Goal: Task Accomplishment & Management: Complete application form

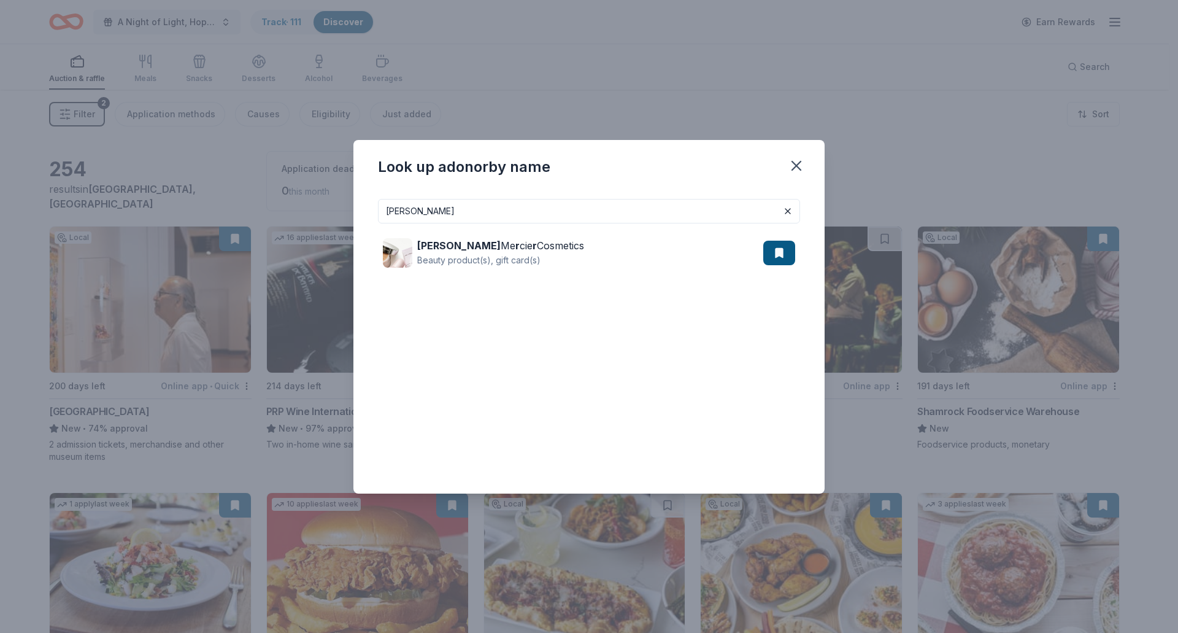
drag, startPoint x: 485, startPoint y: 220, endPoint x: 329, endPoint y: 221, distance: 155.2
click at [329, 221] on div "Look up a donor by name [PERSON_NAME] [PERSON_NAME] Me r cie r Cosmetics Beauty…" at bounding box center [589, 316] width 1178 height 633
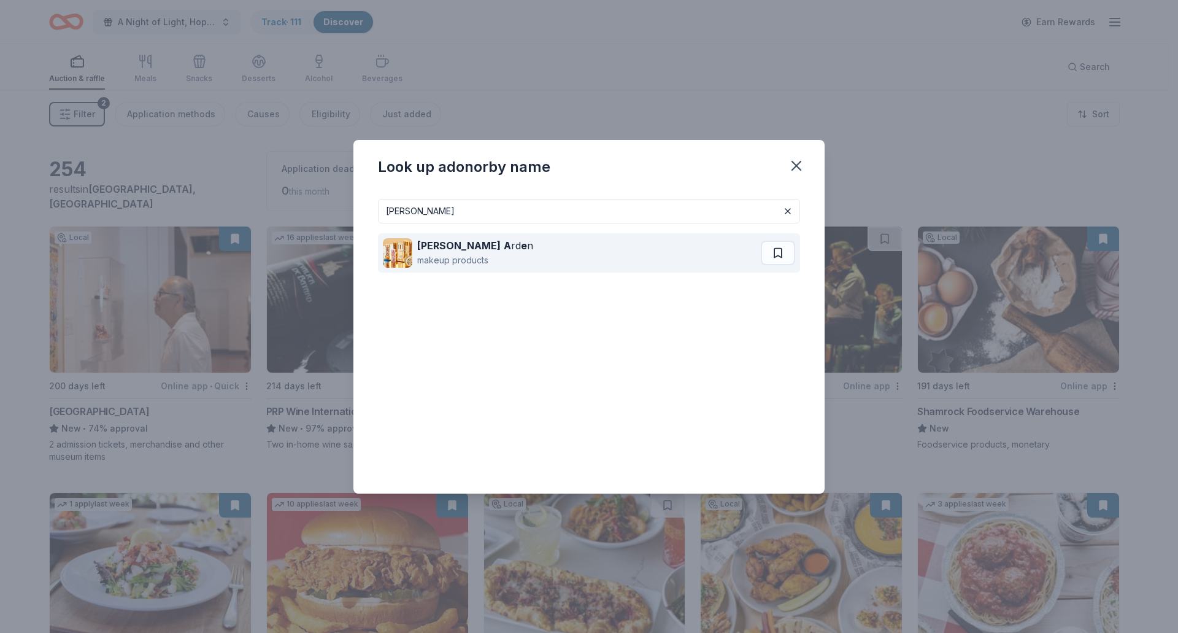
click at [475, 247] on div "[PERSON_NAME] A rd e n" at bounding box center [475, 245] width 116 height 15
click at [504, 245] on strong "A" at bounding box center [507, 245] width 7 height 12
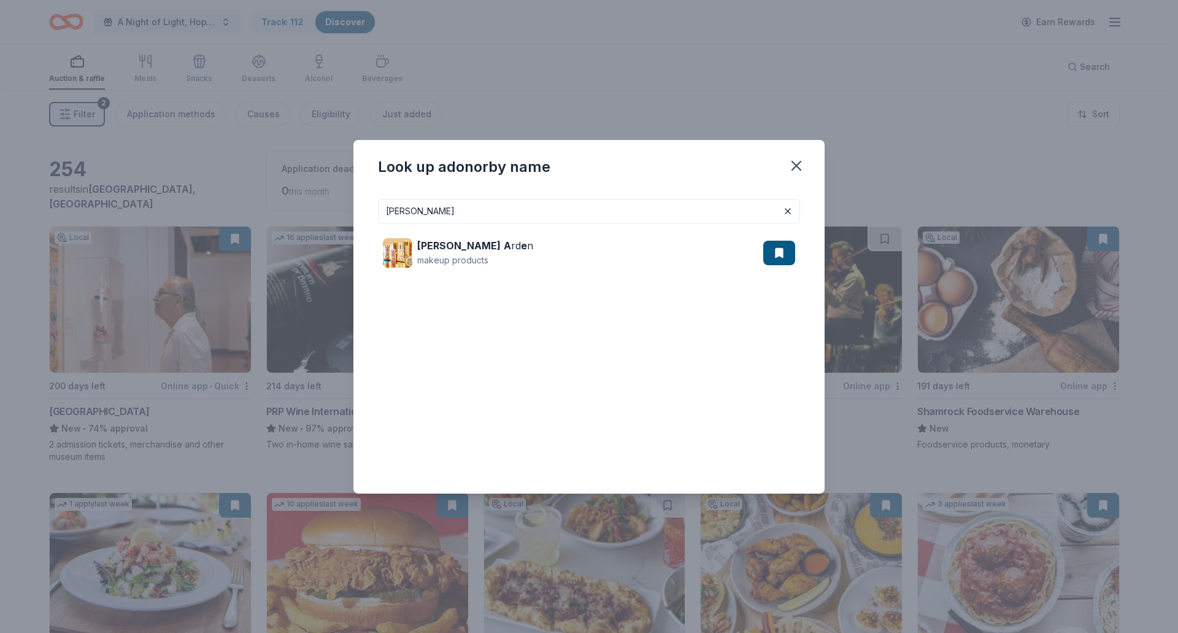
drag, startPoint x: 453, startPoint y: 210, endPoint x: 235, endPoint y: 206, distance: 217.8
click at [235, 206] on div "Look up a donor by name ELIZABETH Elizabeth A rd e n makeup products" at bounding box center [589, 316] width 1178 height 633
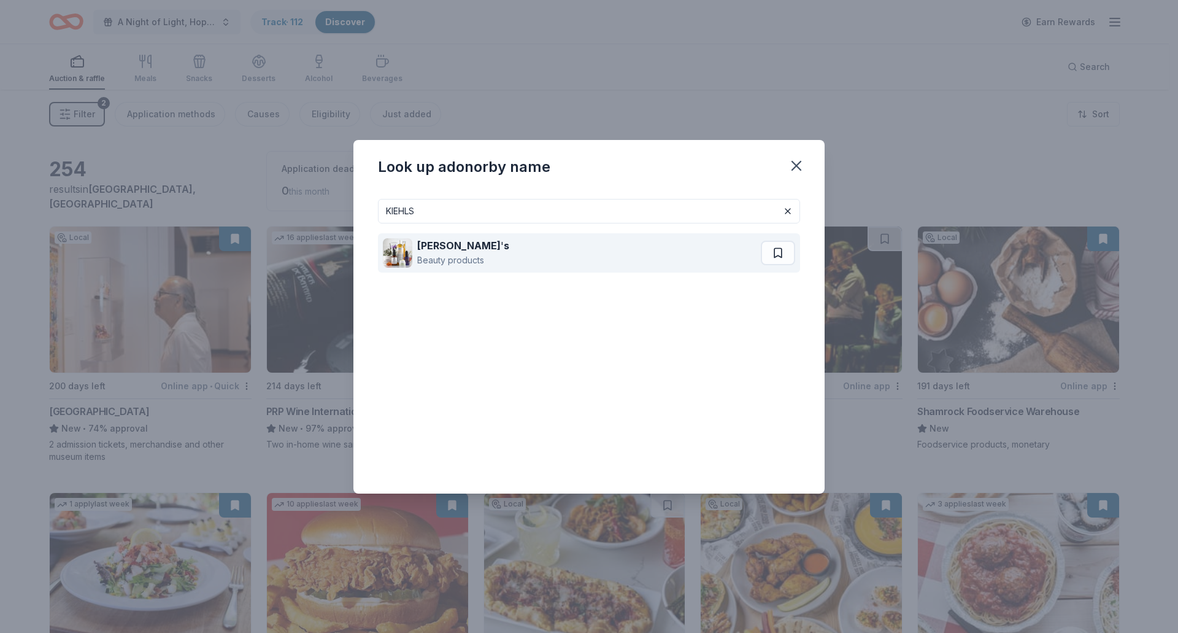
click at [415, 255] on div "Kiehl ' s Beauty products" at bounding box center [572, 252] width 378 height 39
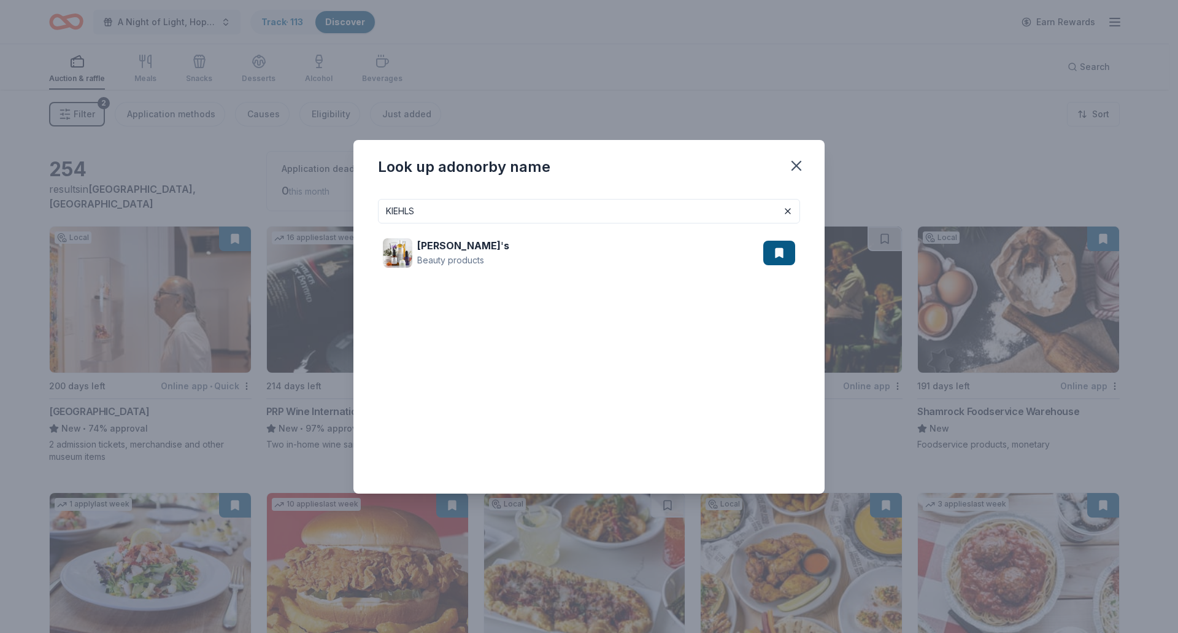
drag, startPoint x: 466, startPoint y: 215, endPoint x: 303, endPoint y: 225, distance: 162.9
click at [303, 225] on div "Look up a donor by name KIEHLS Kiehl ' s Beauty products" at bounding box center [589, 316] width 1178 height 633
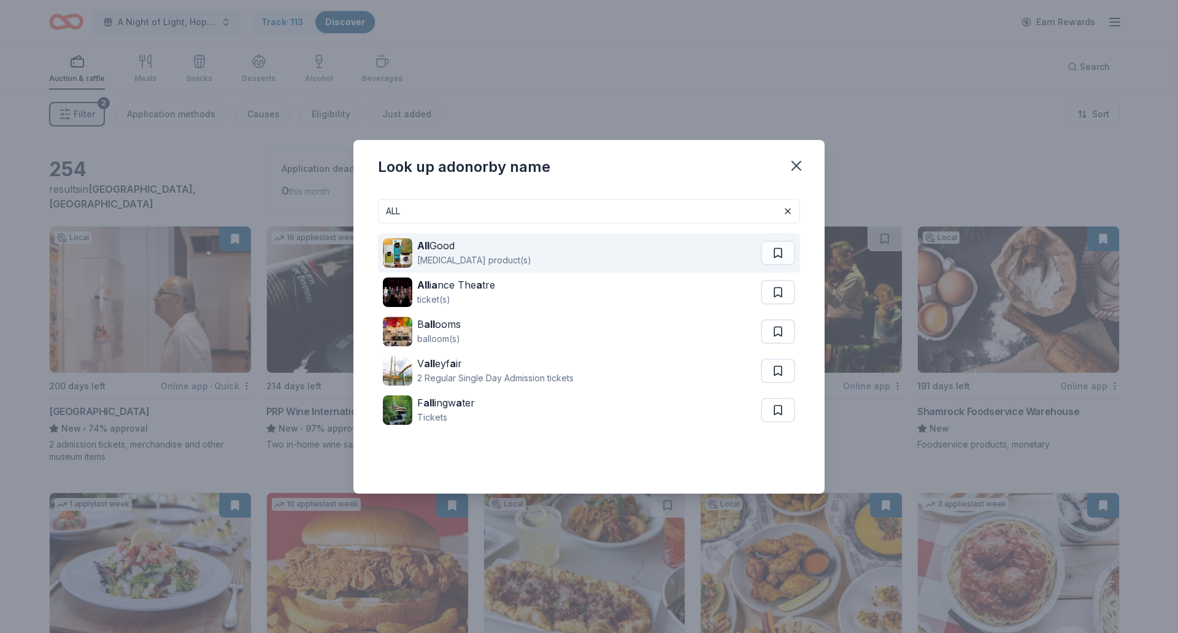
click at [481, 253] on div "Skin care product(s)" at bounding box center [474, 260] width 114 height 15
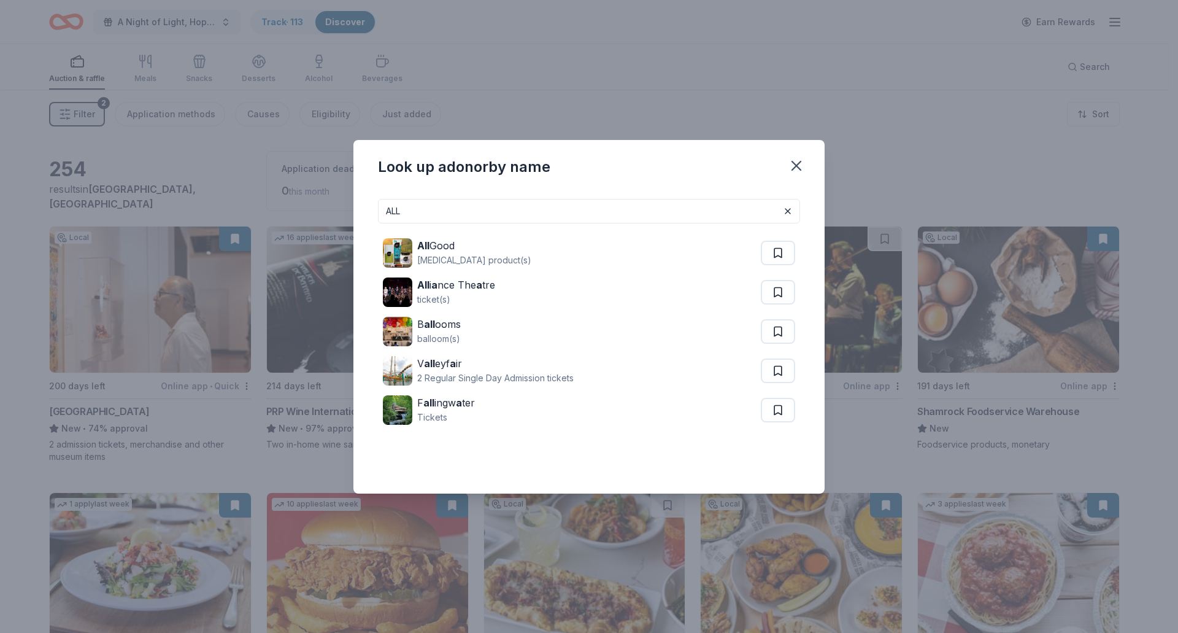
drag, startPoint x: 495, startPoint y: 218, endPoint x: 317, endPoint y: 207, distance: 178.3
click at [317, 207] on div "Look up a donor by name ALL All Good Skin care product(s) All i a nce The a tre…" at bounding box center [589, 316] width 1178 height 633
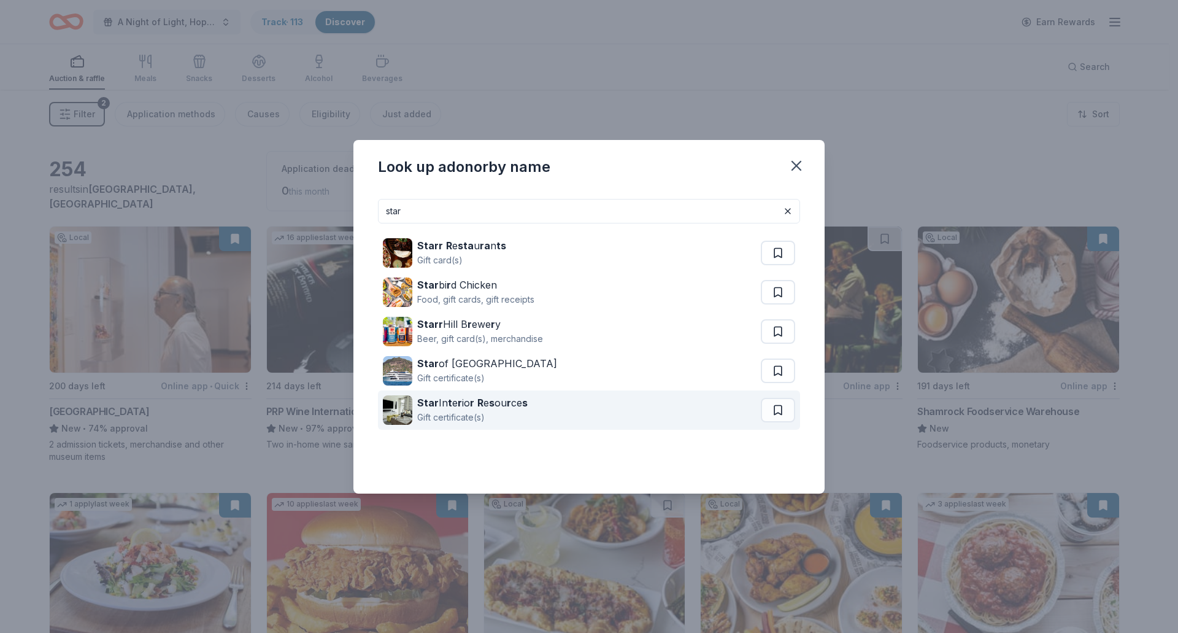
click at [454, 409] on div "Star In t e r io r R e s ou r ce s" at bounding box center [472, 402] width 110 height 15
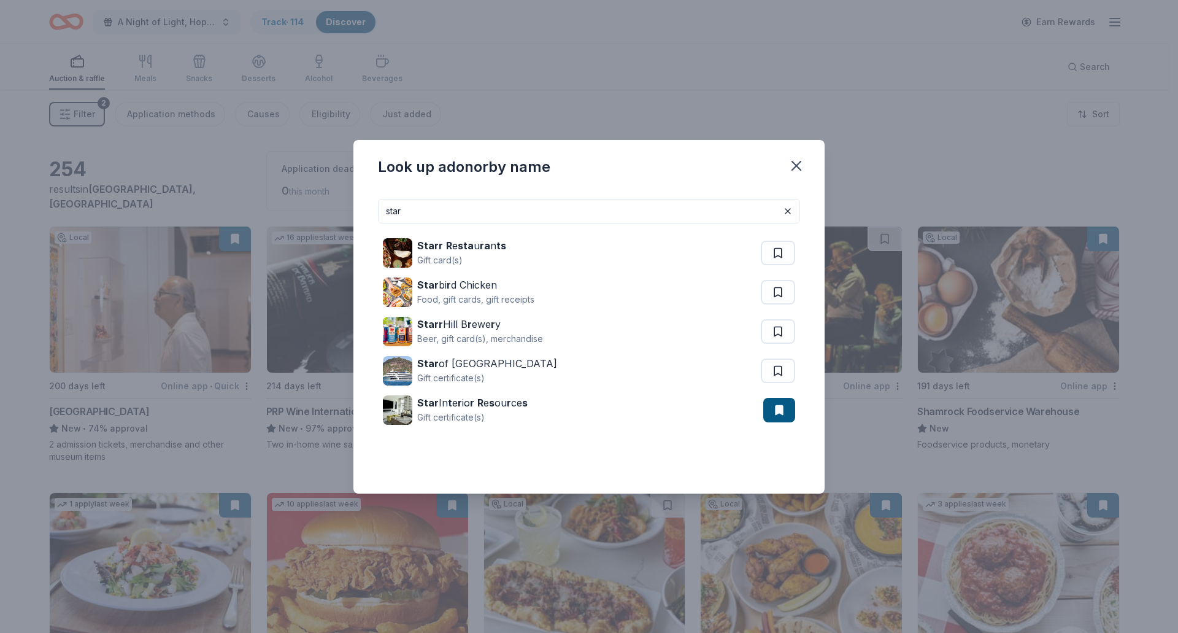
drag, startPoint x: 453, startPoint y: 214, endPoint x: 236, endPoint y: 215, distance: 216.6
click at [236, 215] on div "Look up a donor by name star Starr R e sta u ra n ts Gift card(s) Star bi r d C…" at bounding box center [589, 316] width 1178 height 633
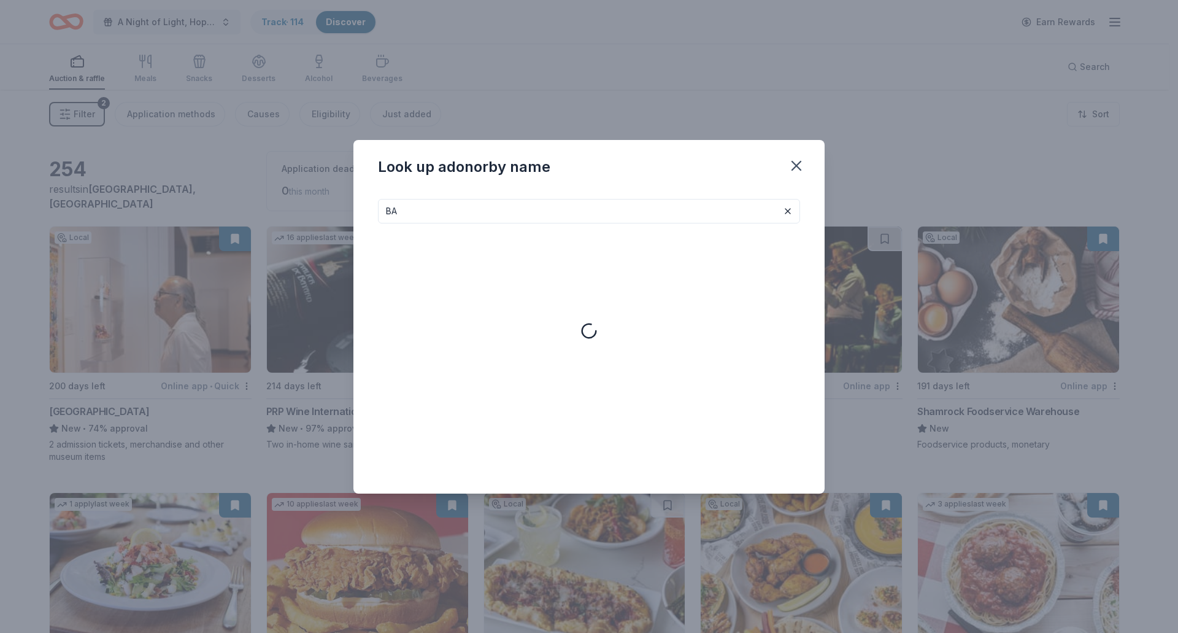
type input "B"
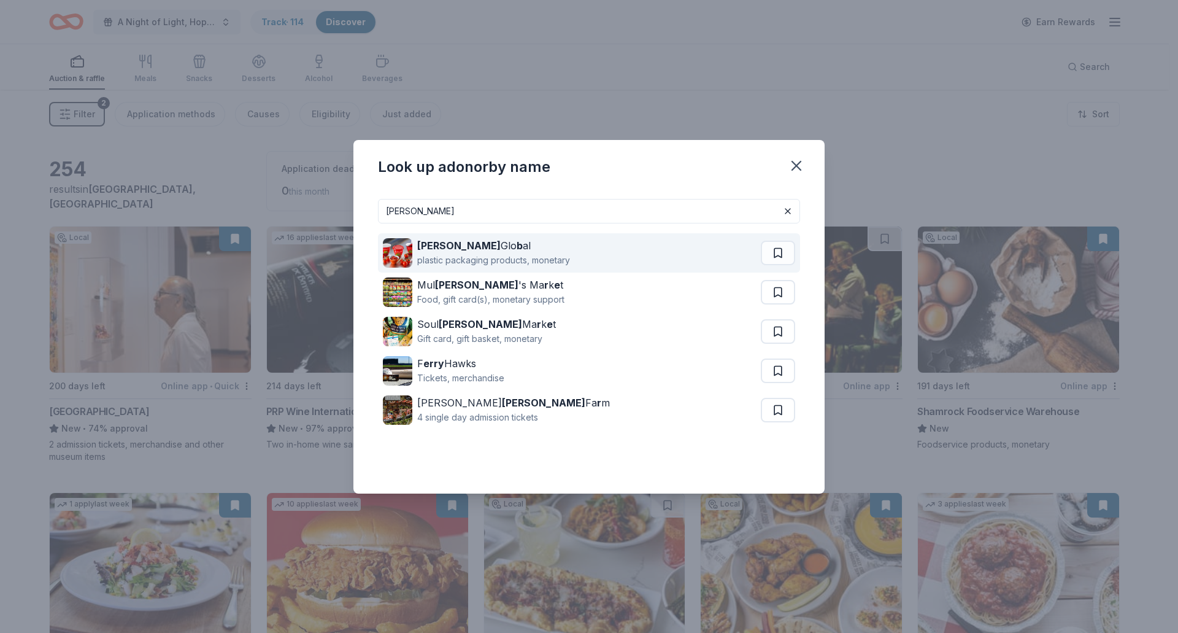
click at [517, 243] on strong "b" at bounding box center [520, 245] width 6 height 12
click at [498, 256] on div "plastic packaging products, monetary" at bounding box center [493, 260] width 153 height 15
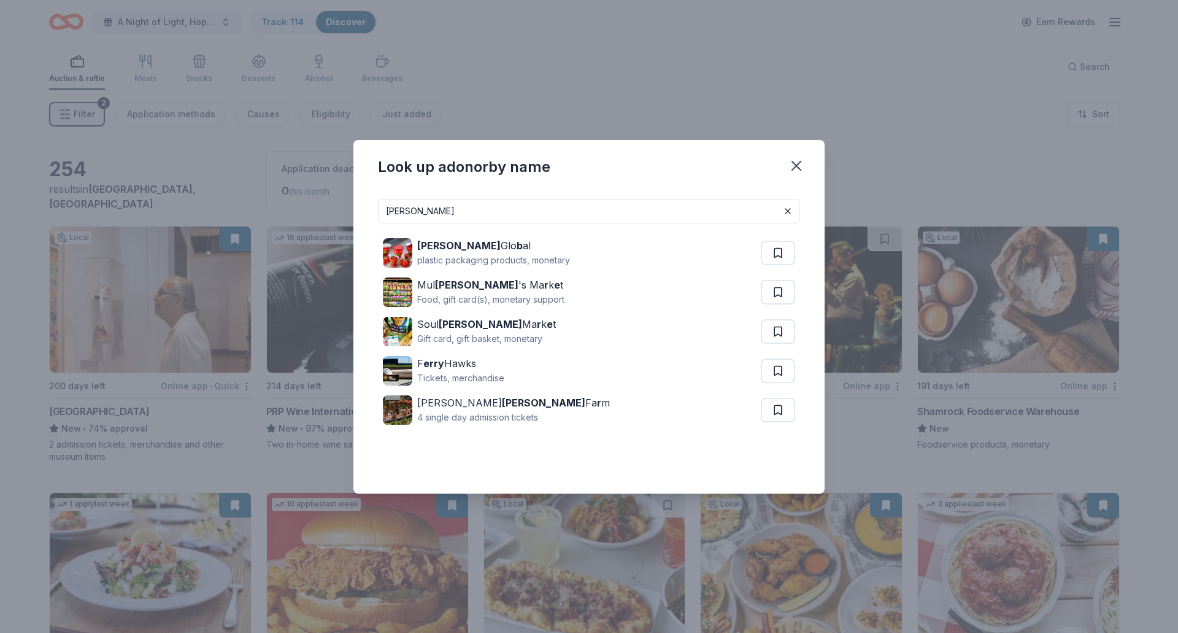
drag, startPoint x: 447, startPoint y: 204, endPoint x: 272, endPoint y: 251, distance: 181.1
click at [272, 251] on div "Look up a donor by name BERRY Berry Glo b al plastic packaging products, moneta…" at bounding box center [589, 316] width 1178 height 633
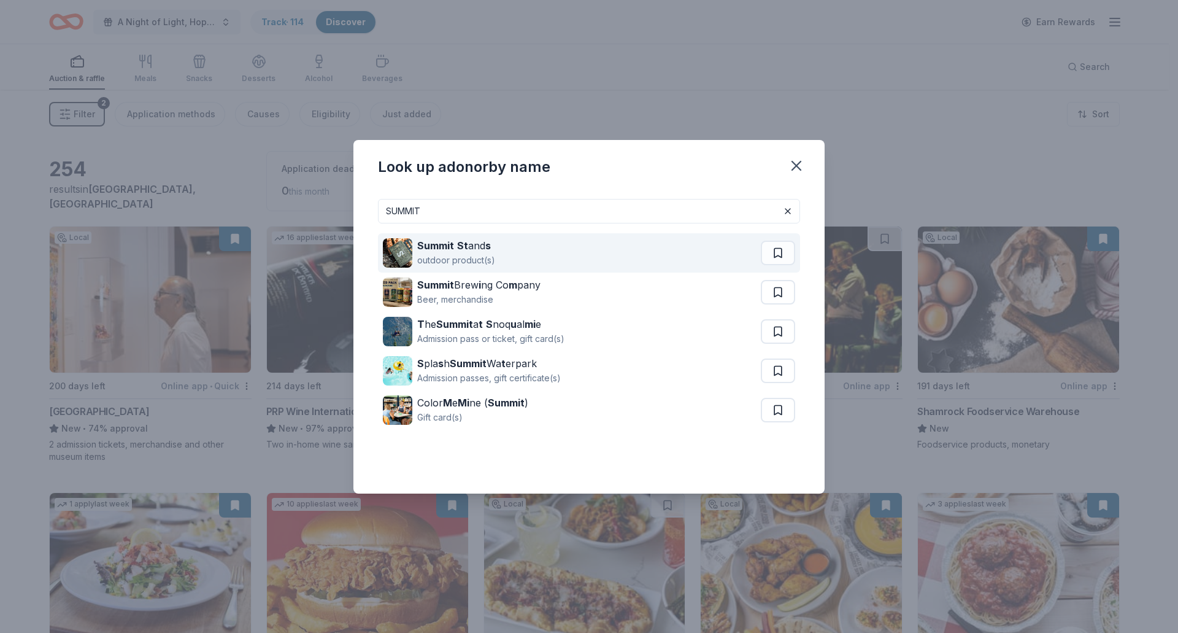
type input "SUMMIT"
click at [453, 254] on div "outdoor product(s)" at bounding box center [456, 260] width 78 height 15
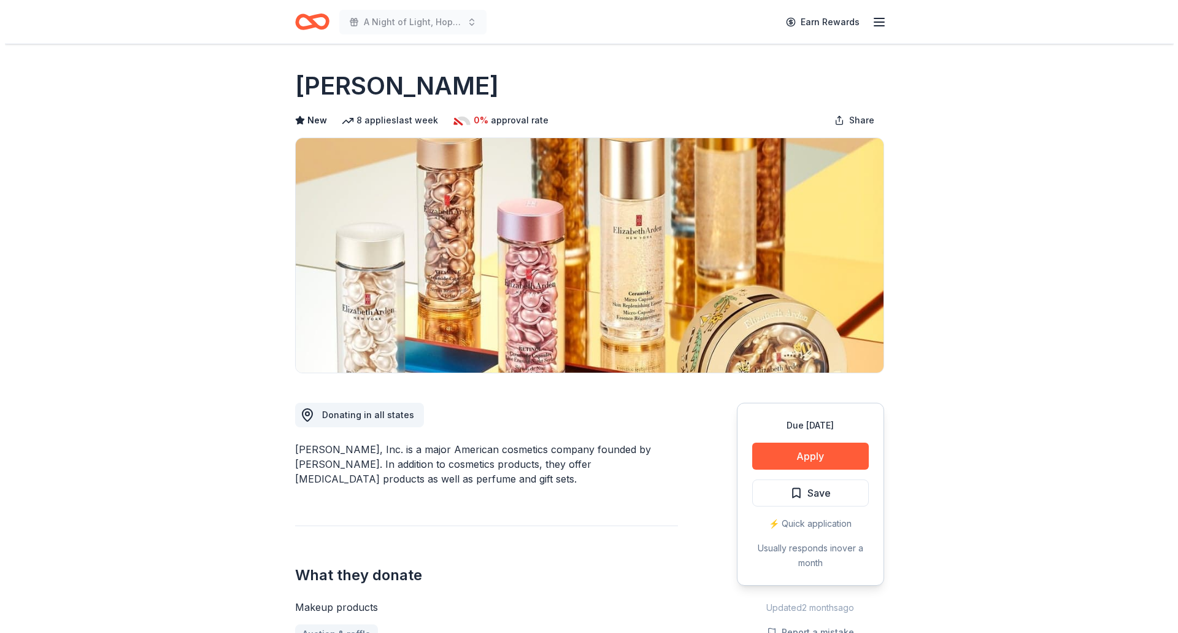
scroll to position [123, 0]
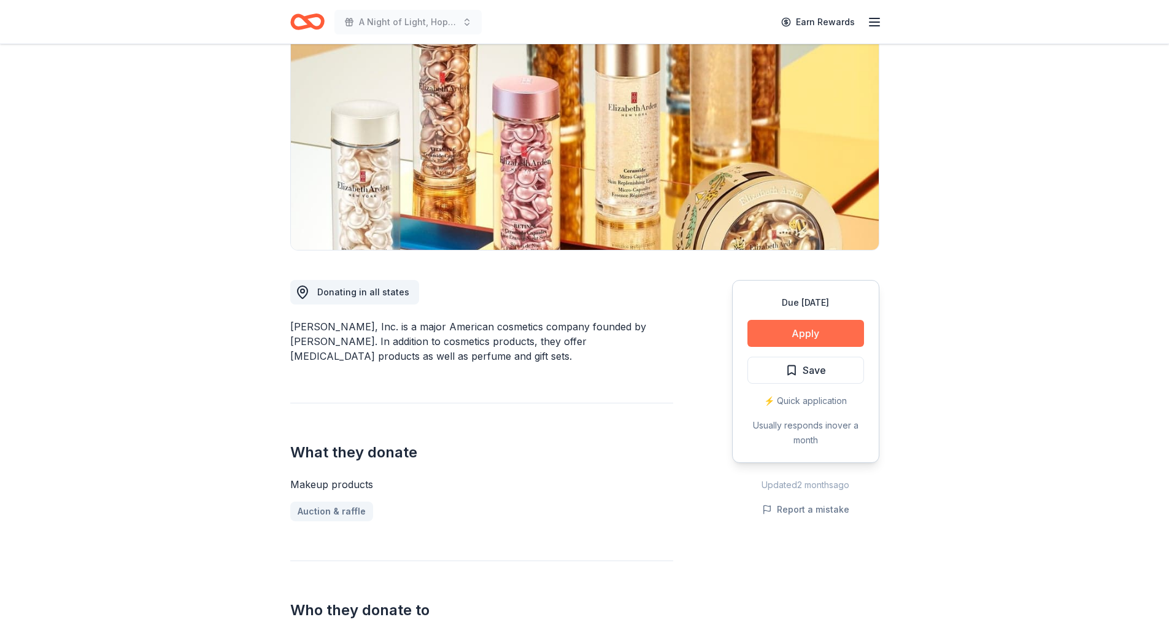
click at [778, 344] on button "Apply" at bounding box center [805, 333] width 117 height 27
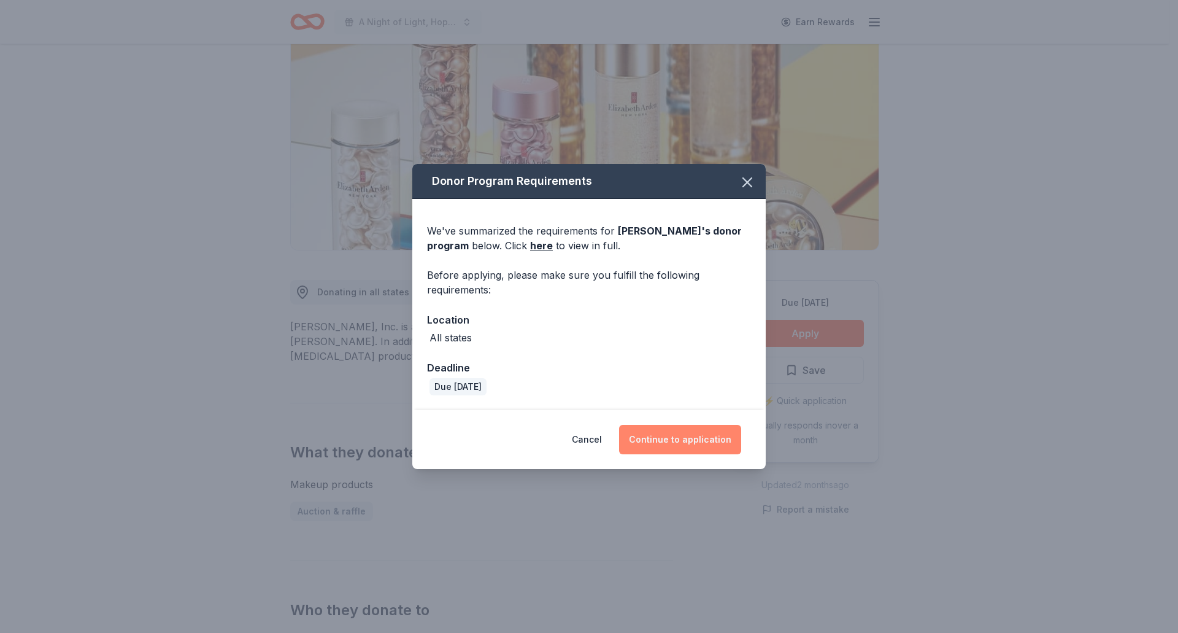
click at [714, 442] on button "Continue to application" at bounding box center [680, 439] width 122 height 29
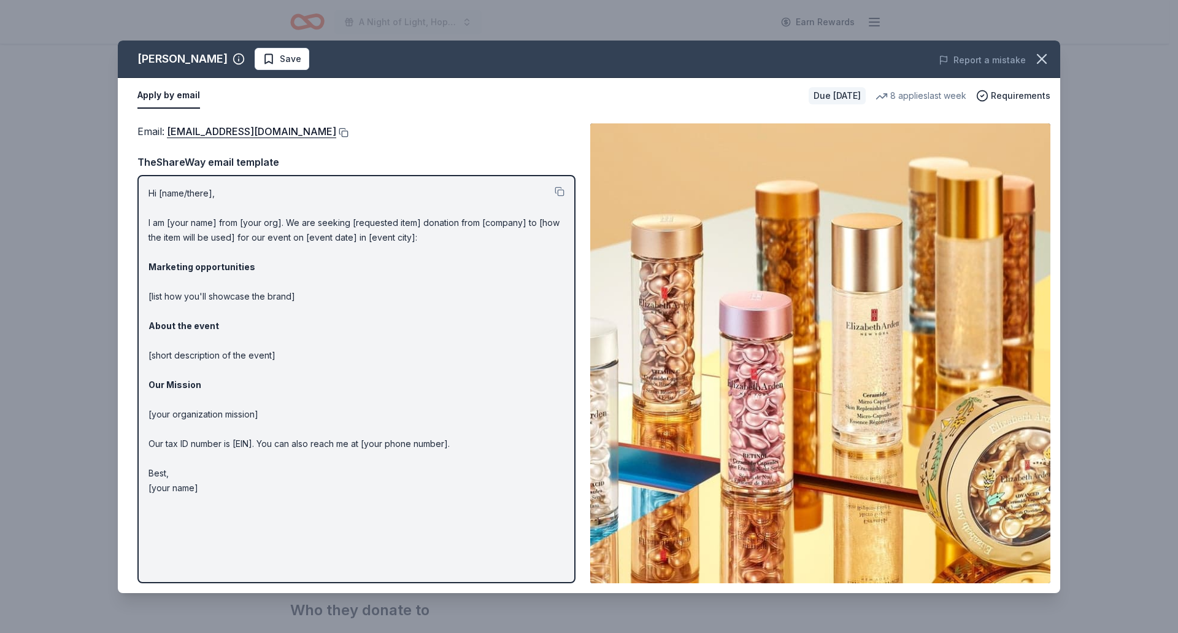
click at [348, 134] on button at bounding box center [342, 133] width 12 height 10
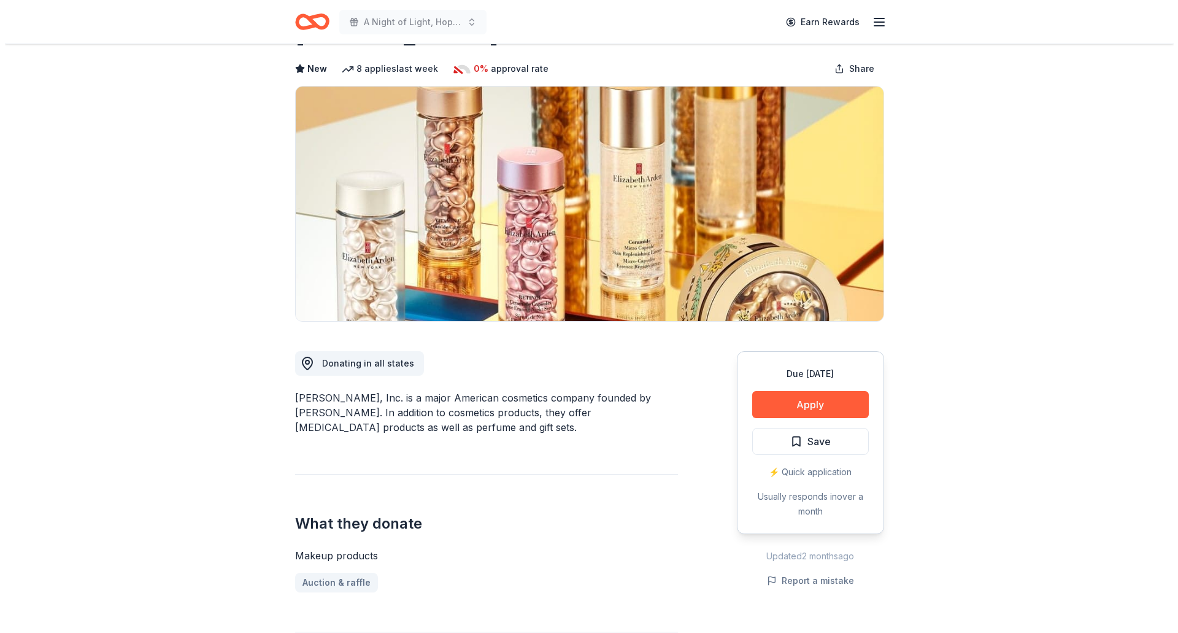
scroll to position [123, 0]
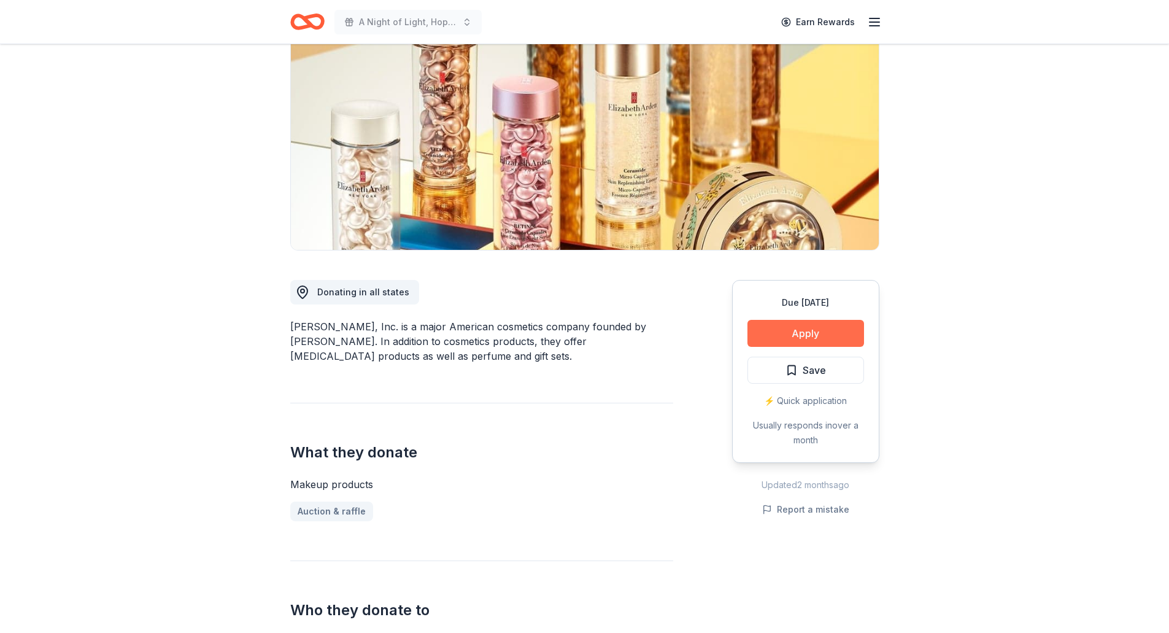
click at [777, 341] on button "Apply" at bounding box center [805, 333] width 117 height 27
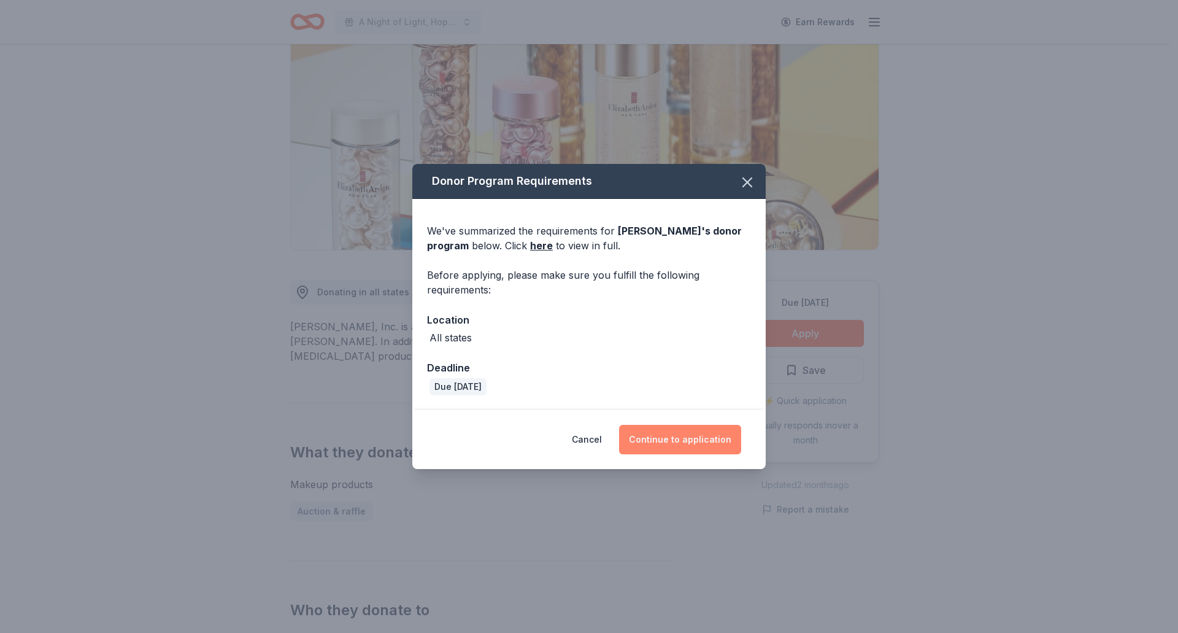
click at [687, 444] on button "Continue to application" at bounding box center [680, 439] width 122 height 29
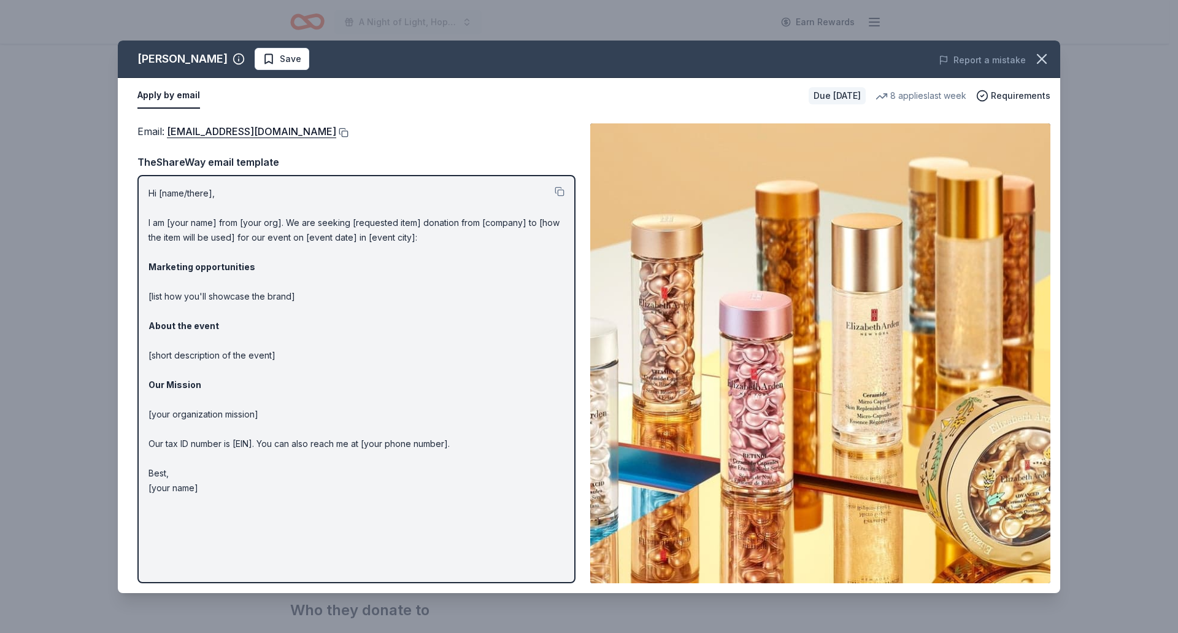
click at [348, 129] on button at bounding box center [342, 133] width 12 height 10
click at [1048, 61] on icon "button" at bounding box center [1041, 58] width 17 height 17
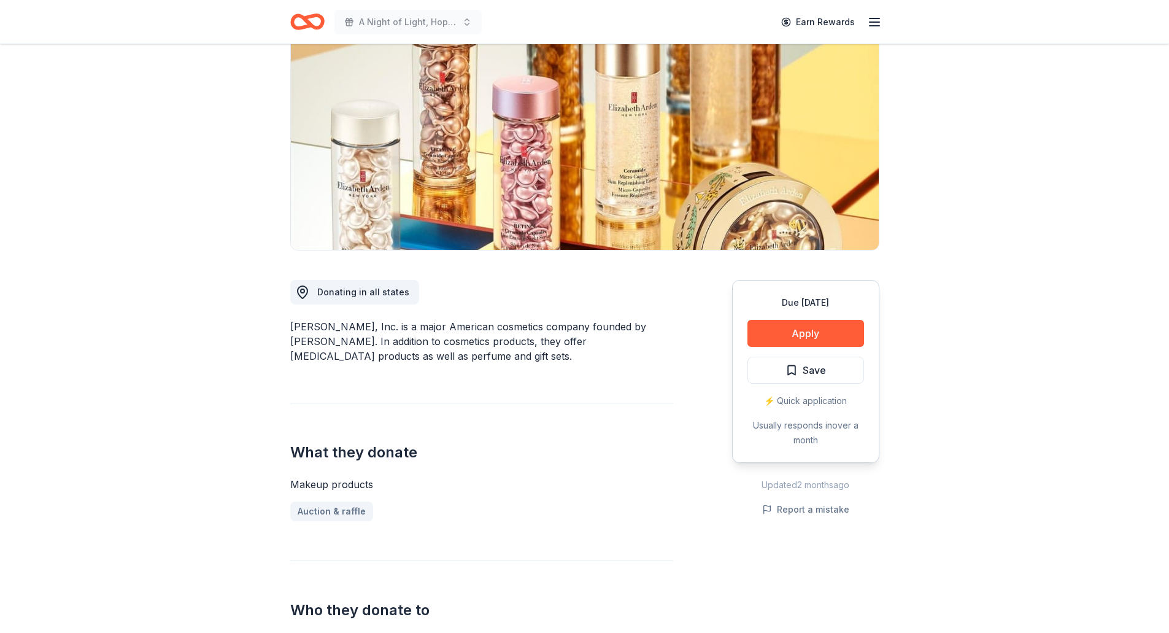
click at [868, 381] on div "Due in 191 days Apply Save ⚡️ Quick application Usually responds in over a month" at bounding box center [805, 371] width 147 height 183
click at [854, 376] on button "Save" at bounding box center [805, 369] width 117 height 27
click at [839, 366] on html "A Night of Light, Hope, and Legacy Gala 2026 Earn Rewards Due in 191 days Share…" at bounding box center [584, 193] width 1169 height 633
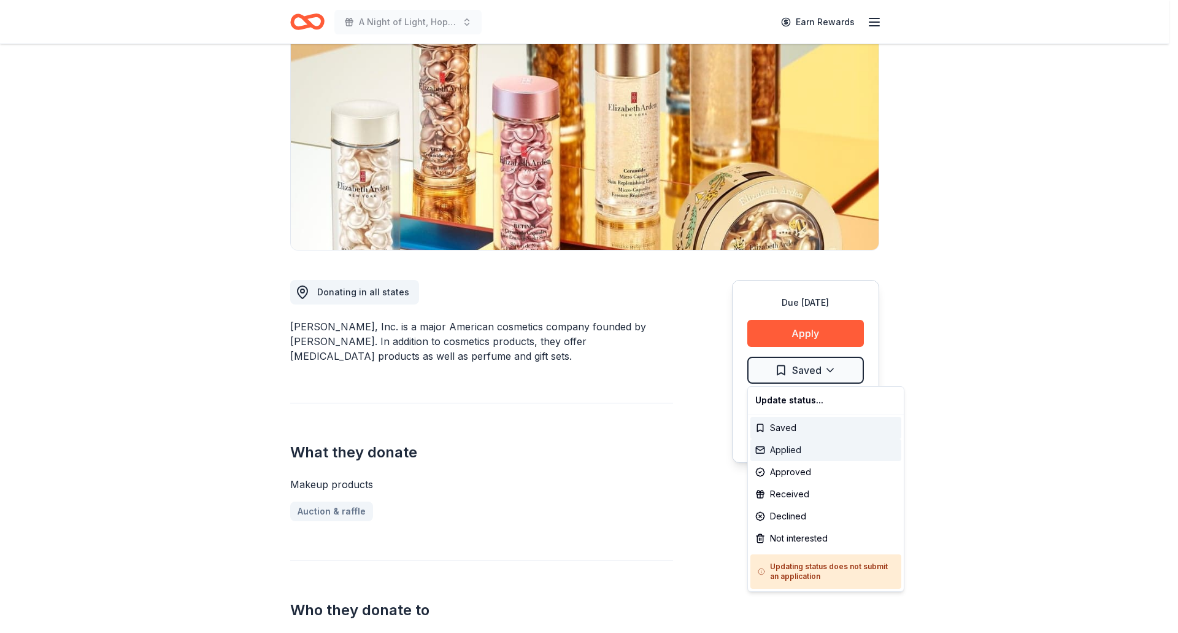
click at [806, 452] on div "Applied" at bounding box center [825, 450] width 151 height 22
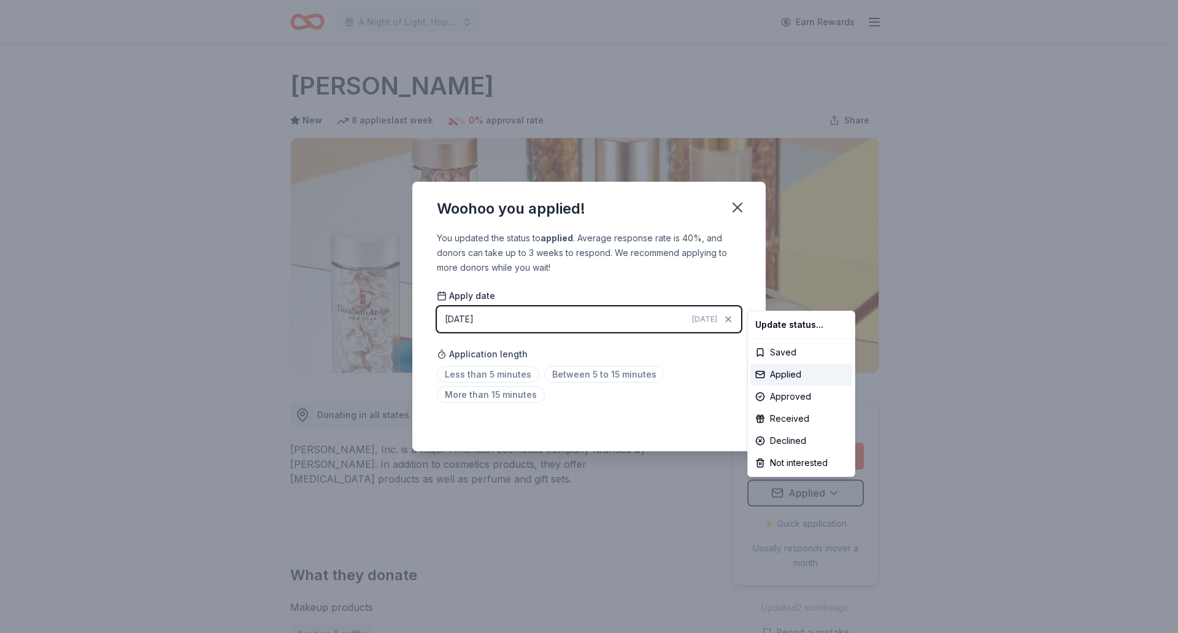
click at [736, 203] on html "A Night of Light, Hope, and Legacy Gala 2026 Earn Rewards Due in 191 days Share…" at bounding box center [589, 316] width 1178 height 633
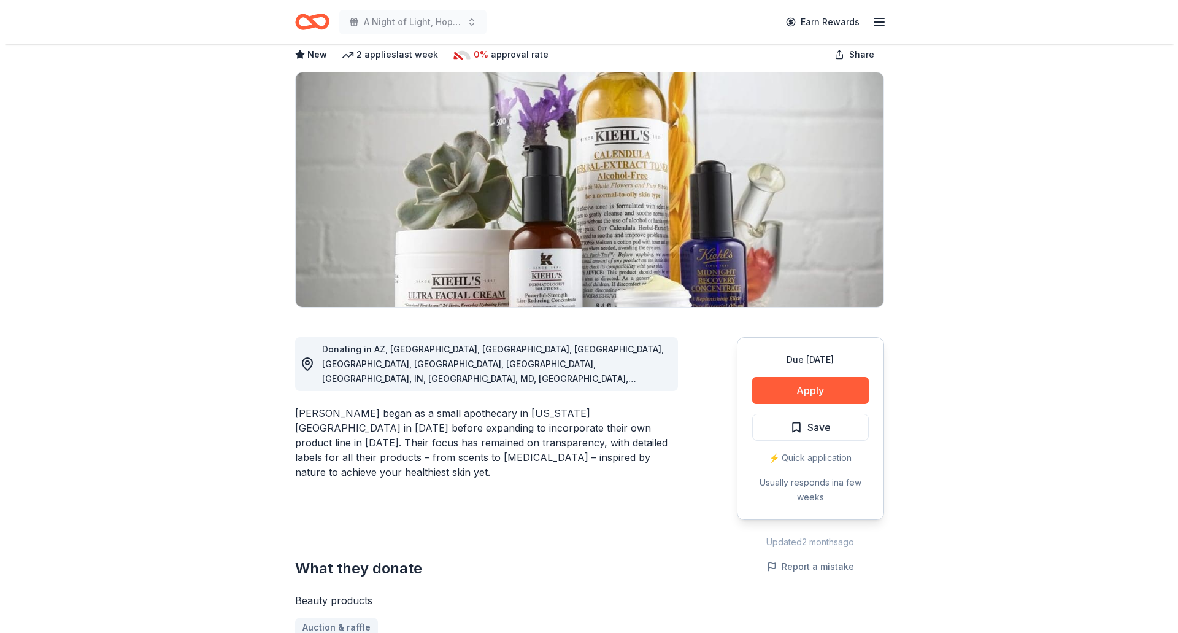
scroll to position [61, 0]
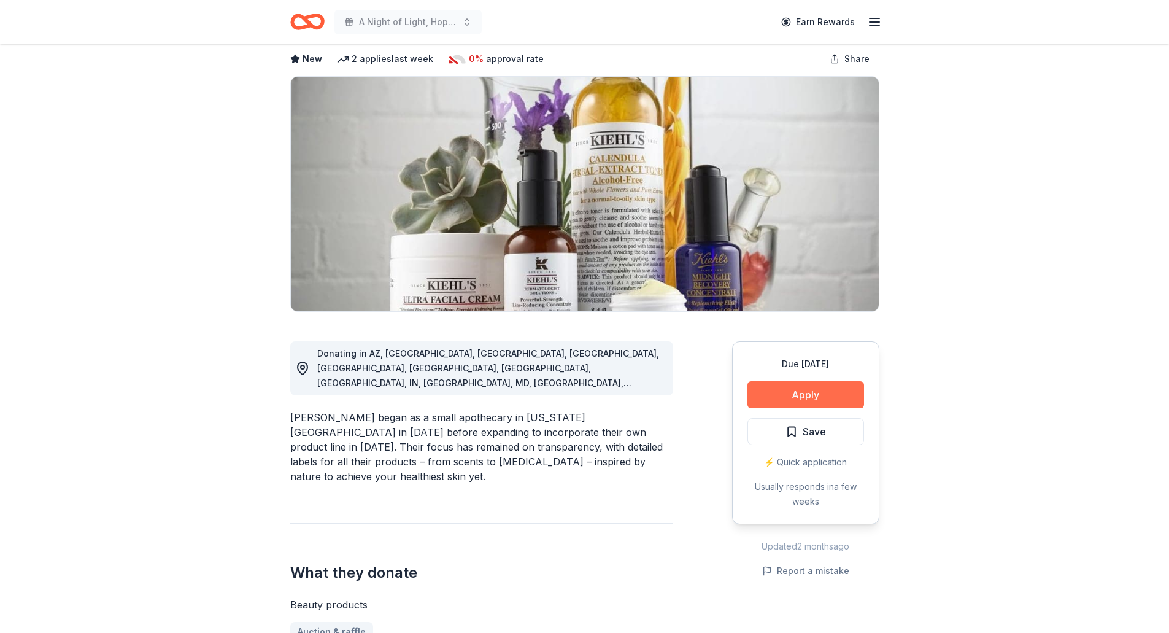
click at [834, 393] on button "Apply" at bounding box center [805, 394] width 117 height 27
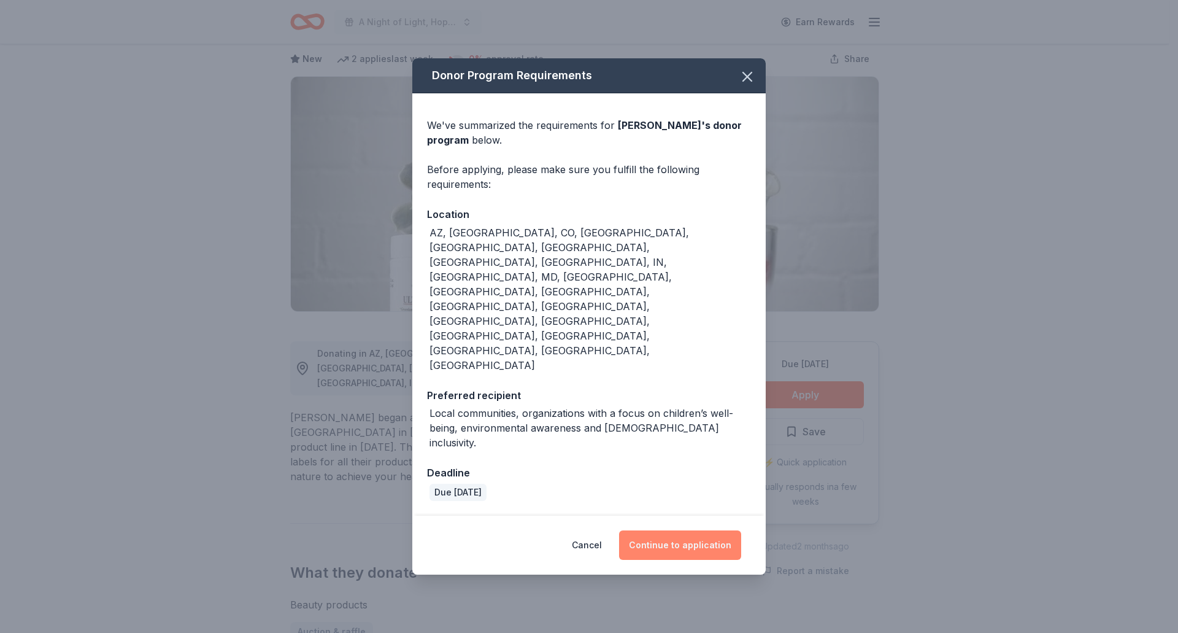
click at [696, 530] on button "Continue to application" at bounding box center [680, 544] width 122 height 29
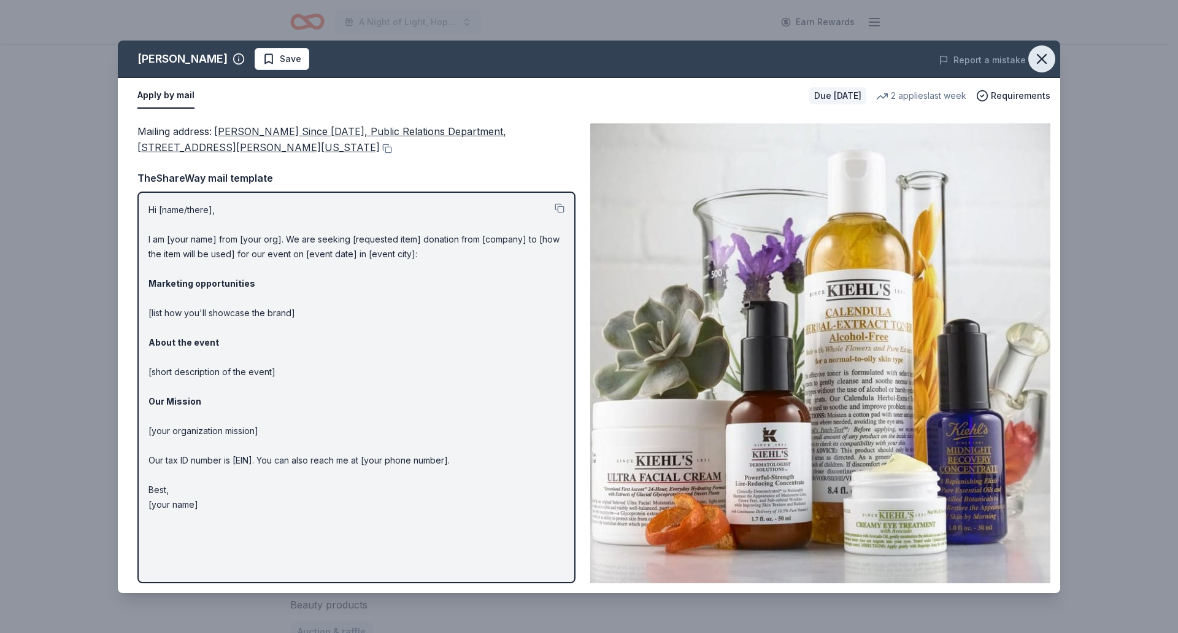
click at [1044, 66] on icon "button" at bounding box center [1041, 58] width 17 height 17
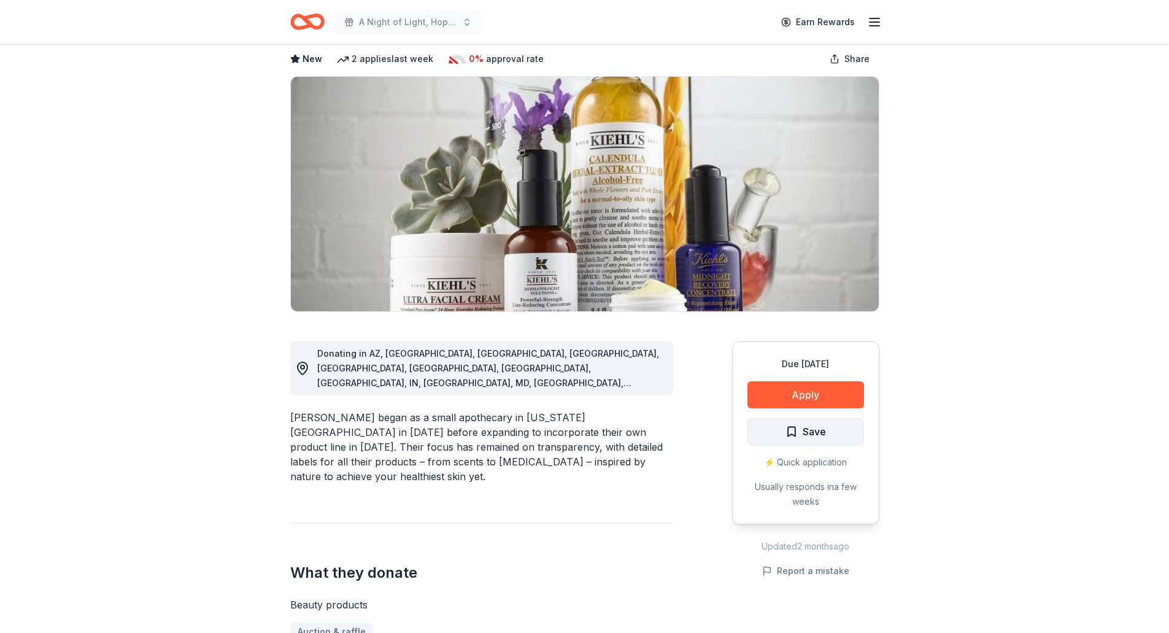
click at [848, 433] on button "Save" at bounding box center [805, 431] width 117 height 27
click at [790, 426] on html "A Night of Light, Hope, and Legacy Gala 2026 Earn Rewards Due in 191 days Share…" at bounding box center [584, 255] width 1169 height 633
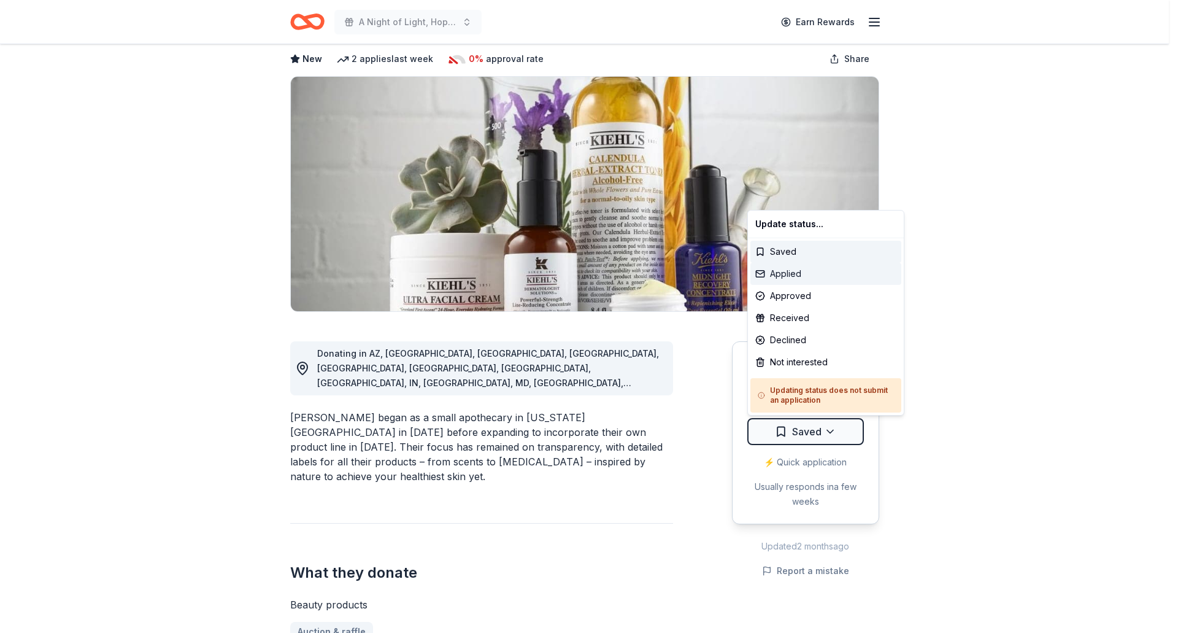
click at [786, 275] on div "Applied" at bounding box center [825, 274] width 151 height 22
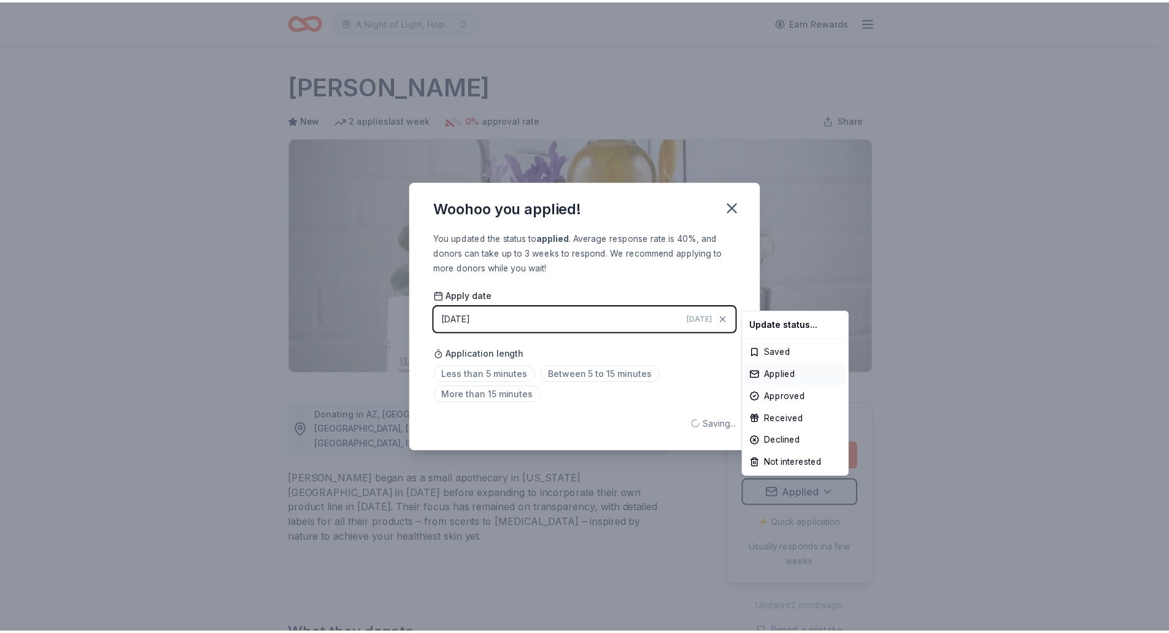
scroll to position [0, 0]
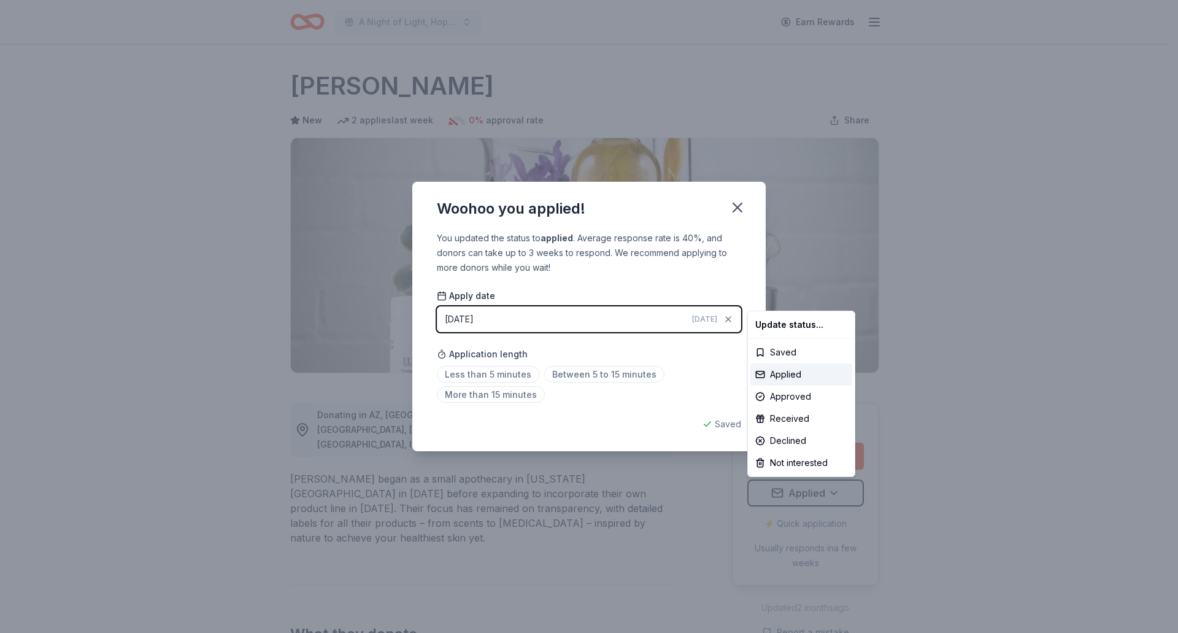
click at [734, 199] on html "A Night of Light, Hope, and Legacy Gala 2026 Earn Rewards Due in 191 days Share…" at bounding box center [589, 316] width 1178 height 633
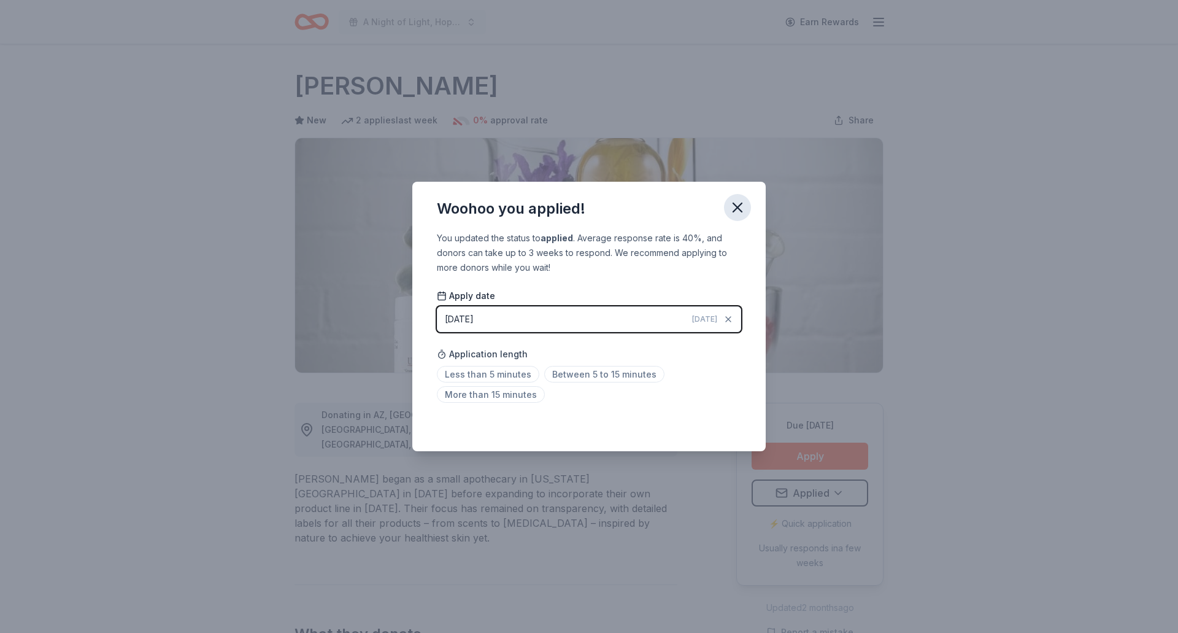
click at [734, 205] on icon "button" at bounding box center [737, 207] width 9 height 9
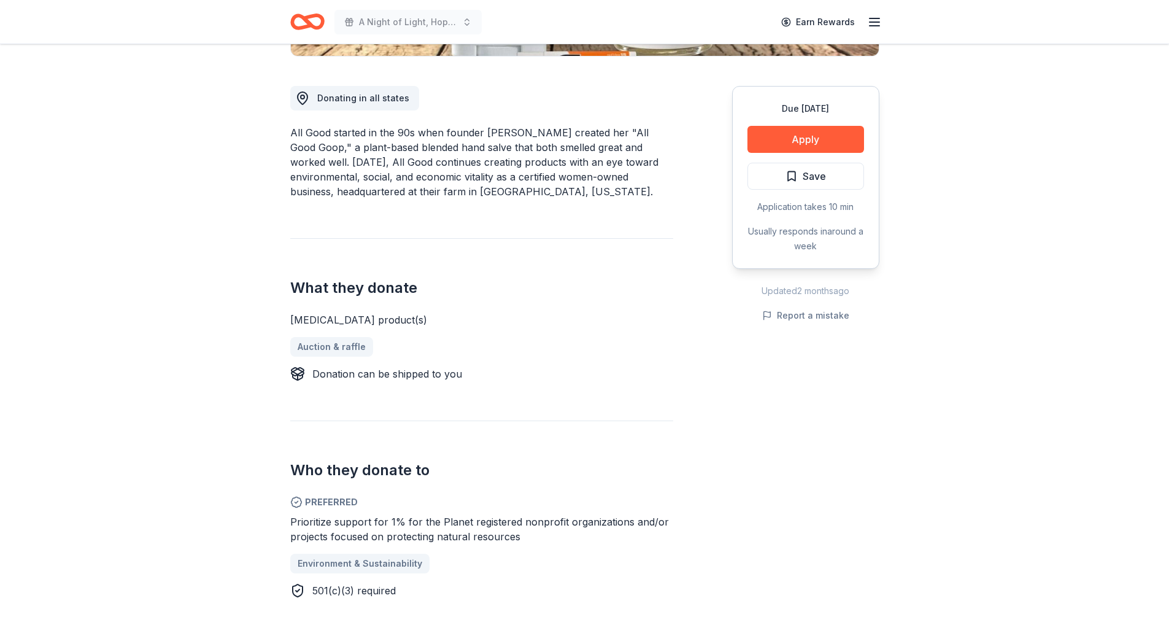
scroll to position [429, 0]
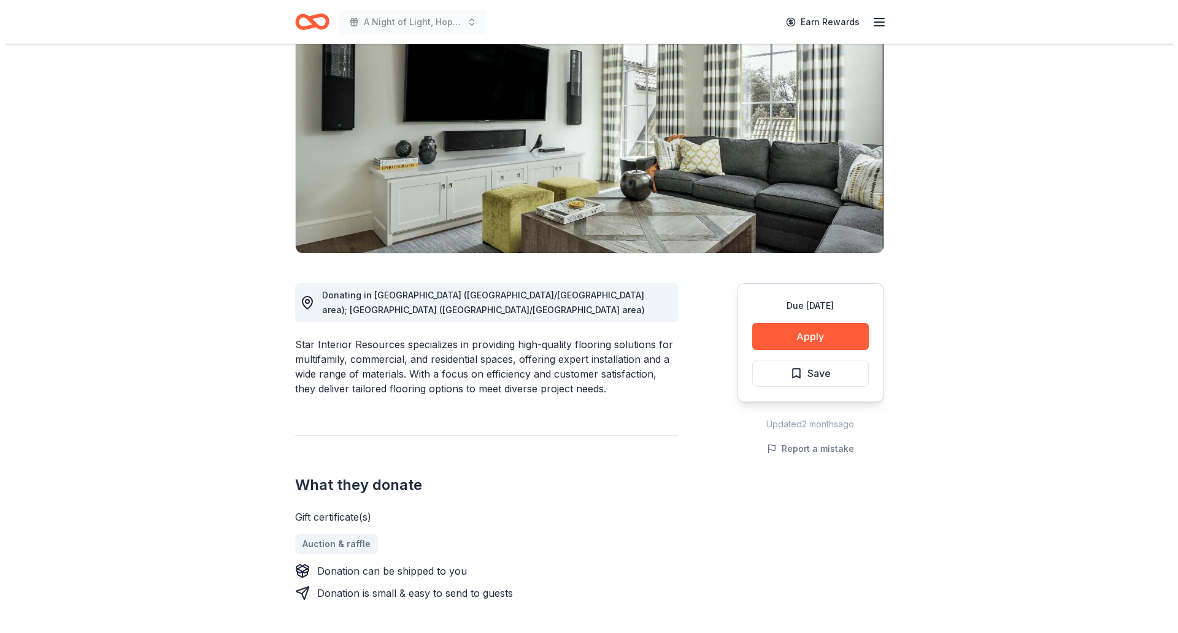
scroll to position [123, 0]
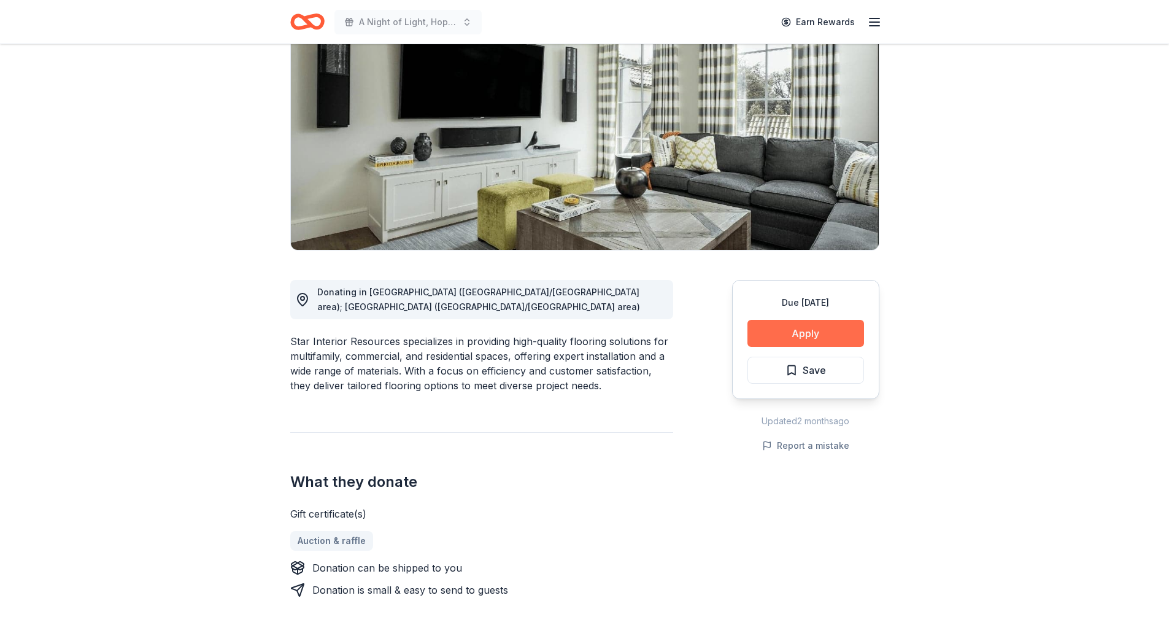
click at [791, 339] on button "Apply" at bounding box center [805, 333] width 117 height 27
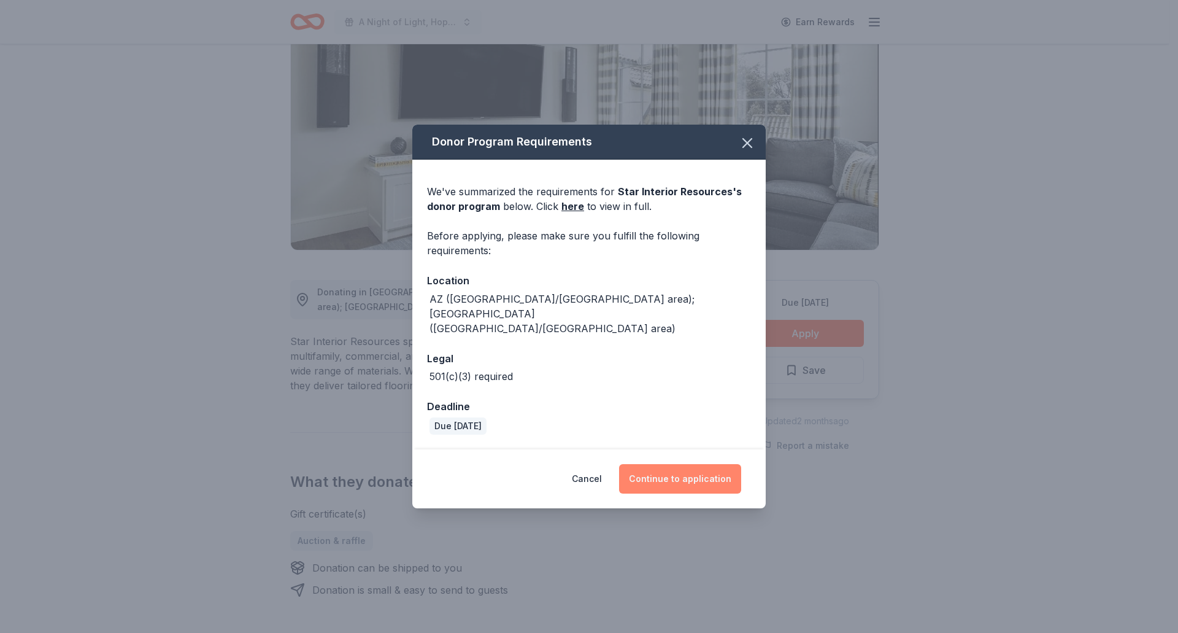
click at [694, 481] on button "Continue to application" at bounding box center [680, 478] width 122 height 29
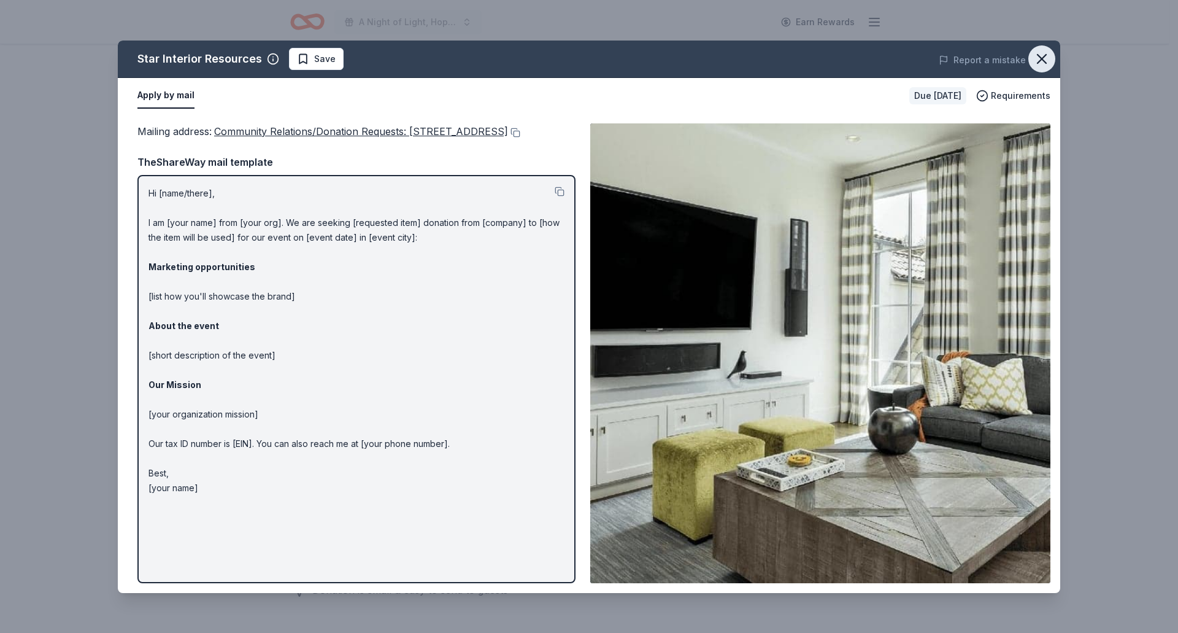
click at [1039, 63] on icon "button" at bounding box center [1041, 58] width 17 height 17
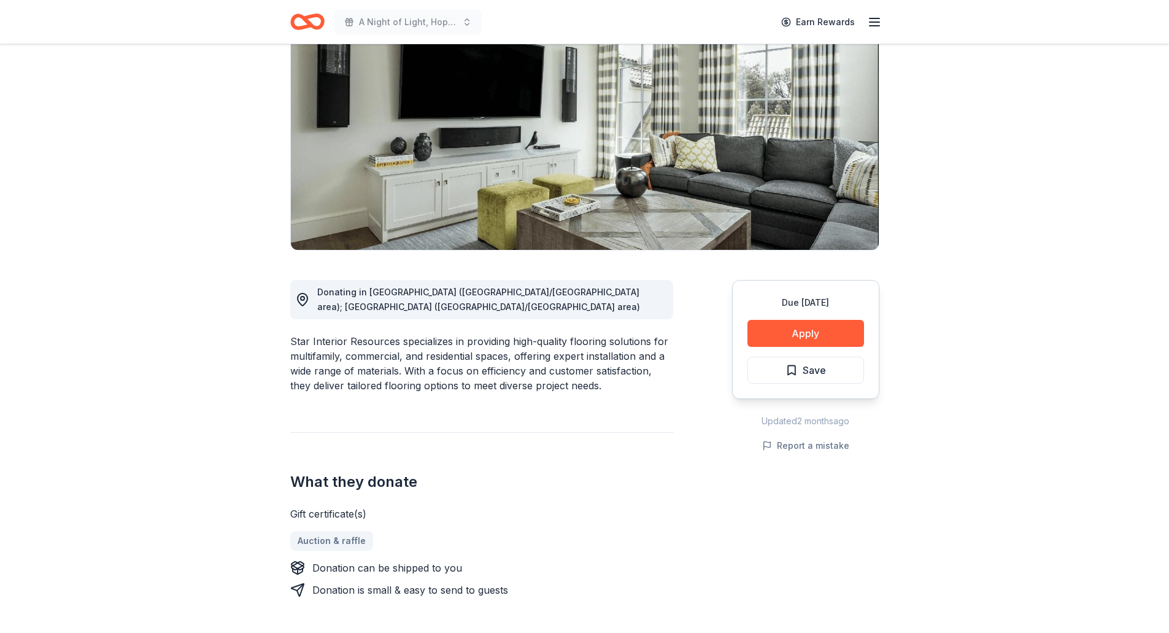
click at [825, 375] on span "Save" at bounding box center [813, 370] width 23 height 16
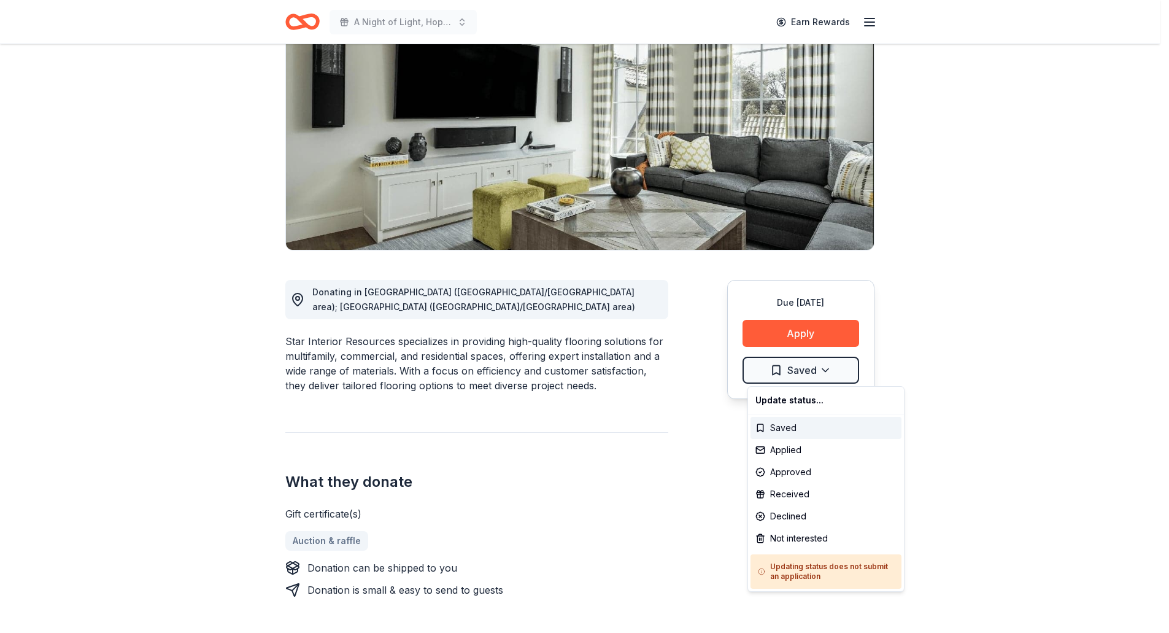
click at [825, 375] on html "A Night of Light, Hope, and Legacy Gala 2026 Earn Rewards Due in 165 days Share…" at bounding box center [584, 193] width 1169 height 633
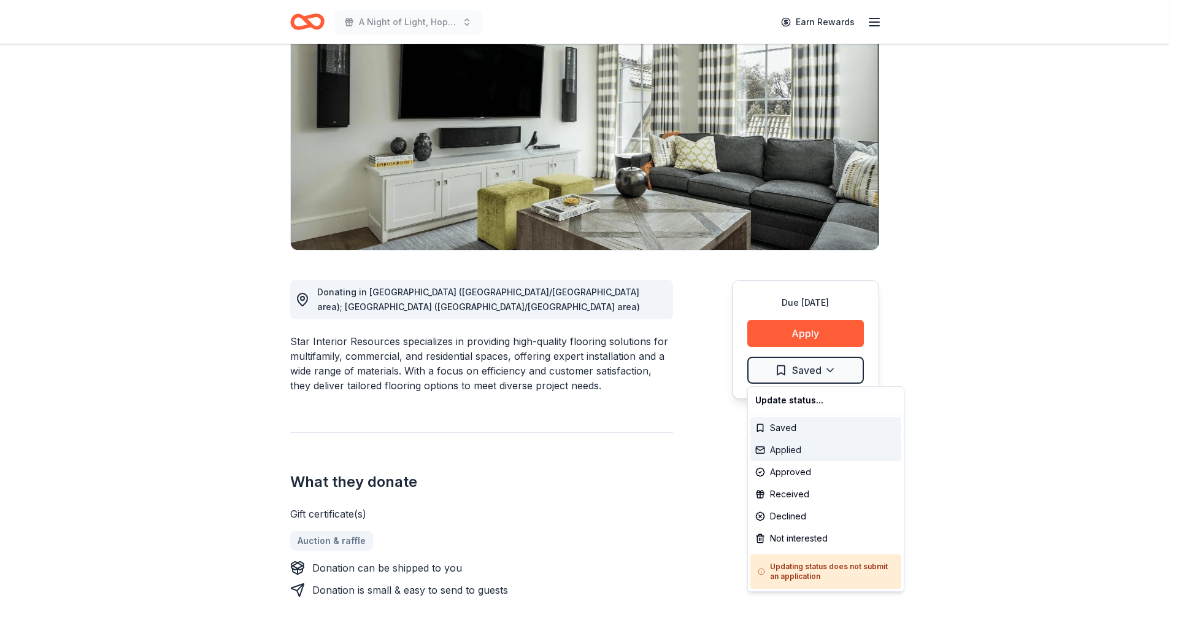
click at [803, 442] on div "Applied" at bounding box center [825, 450] width 151 height 22
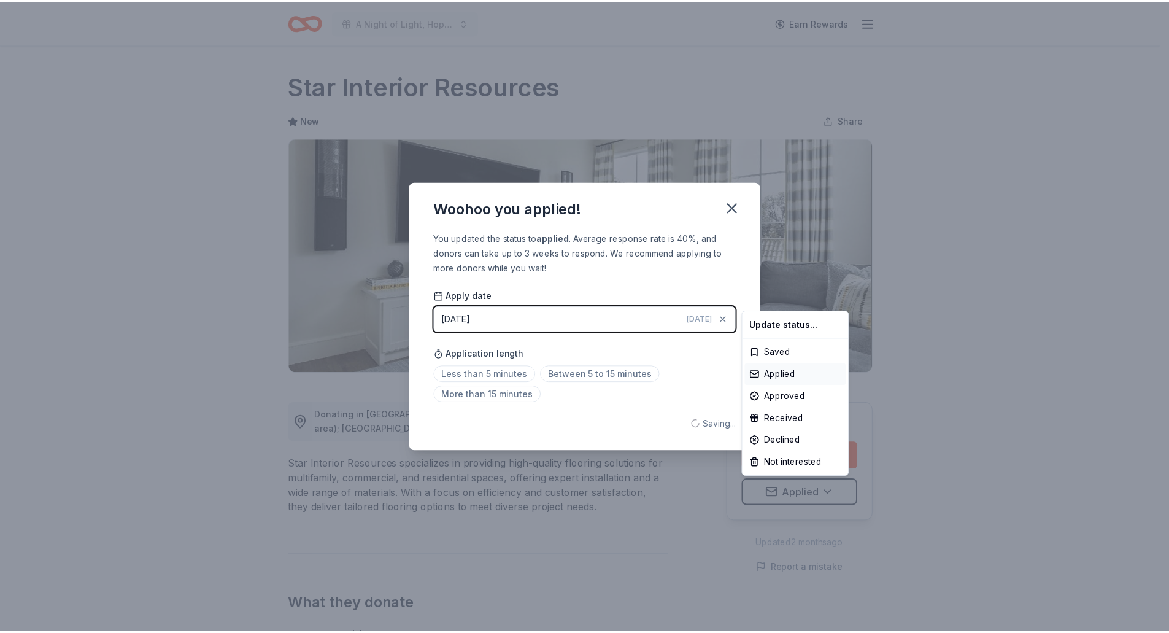
scroll to position [0, 0]
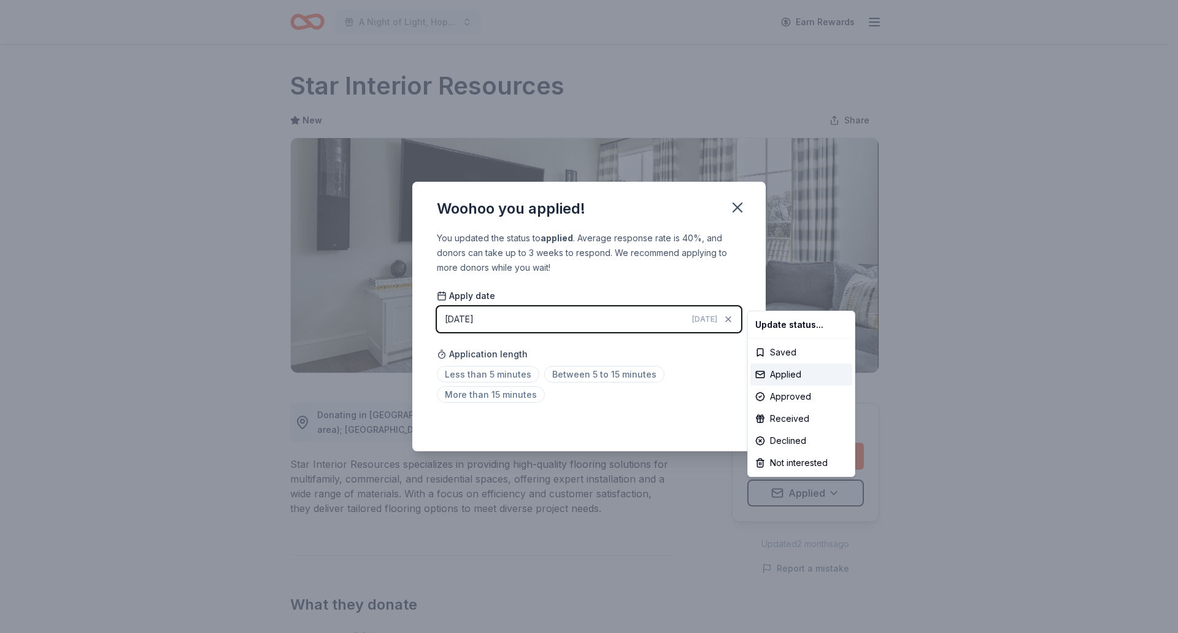
click at [741, 206] on html "A Night of Light, Hope, and Legacy Gala 2026 Earn Rewards Due in 165 days Share…" at bounding box center [589, 316] width 1178 height 633
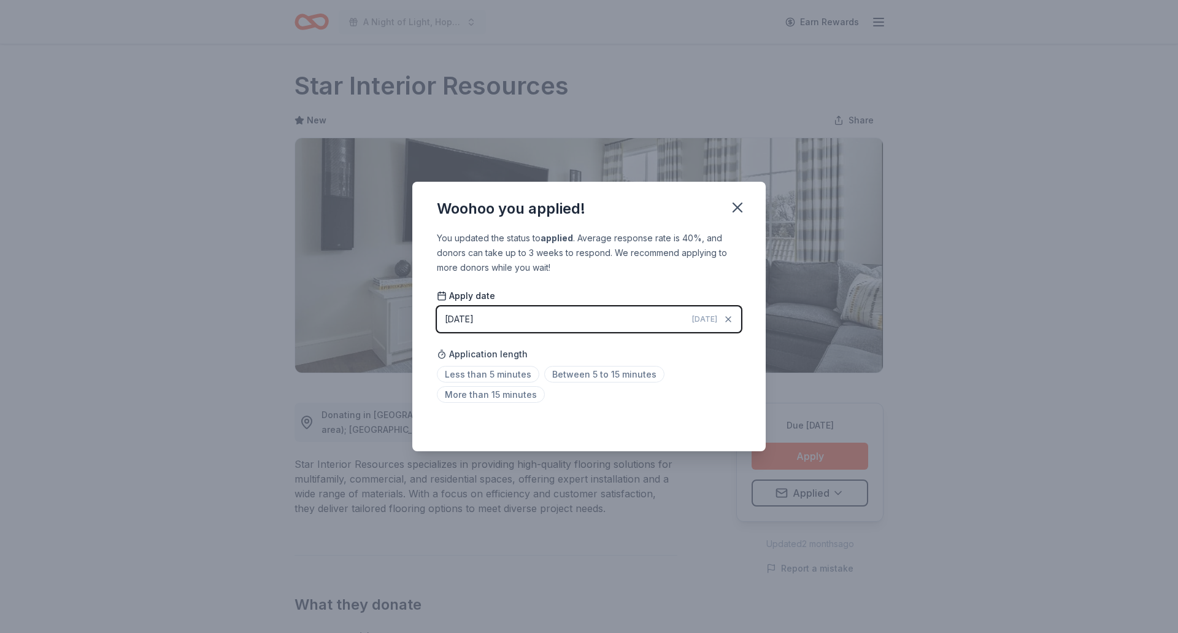
click at [741, 206] on icon "button" at bounding box center [737, 207] width 17 height 17
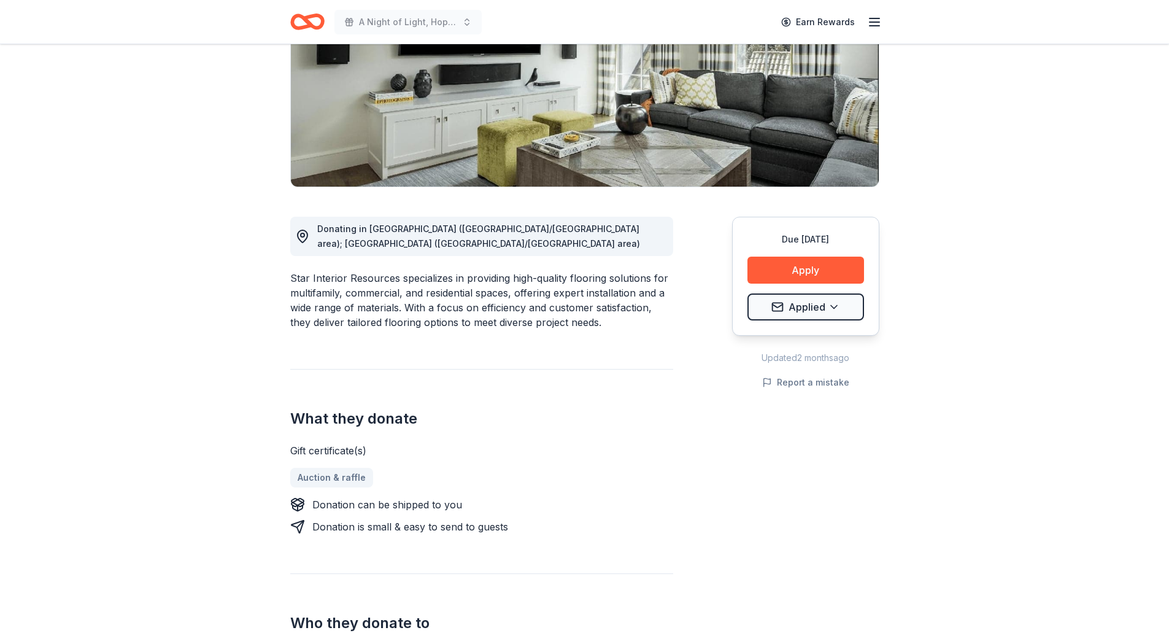
scroll to position [307, 0]
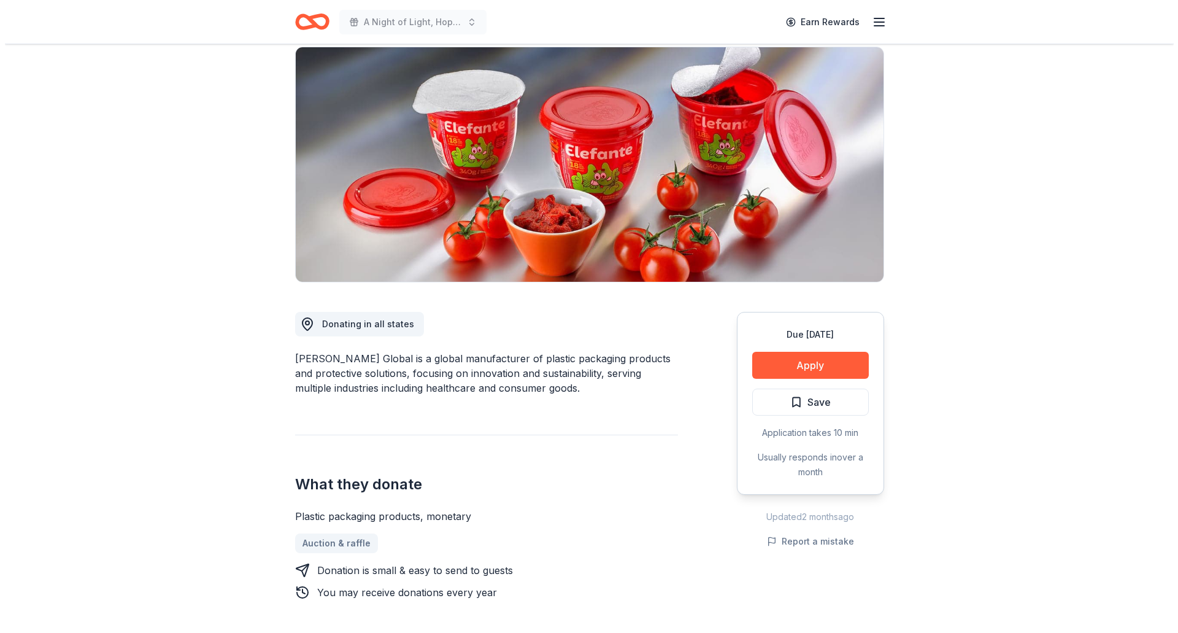
scroll to position [184, 0]
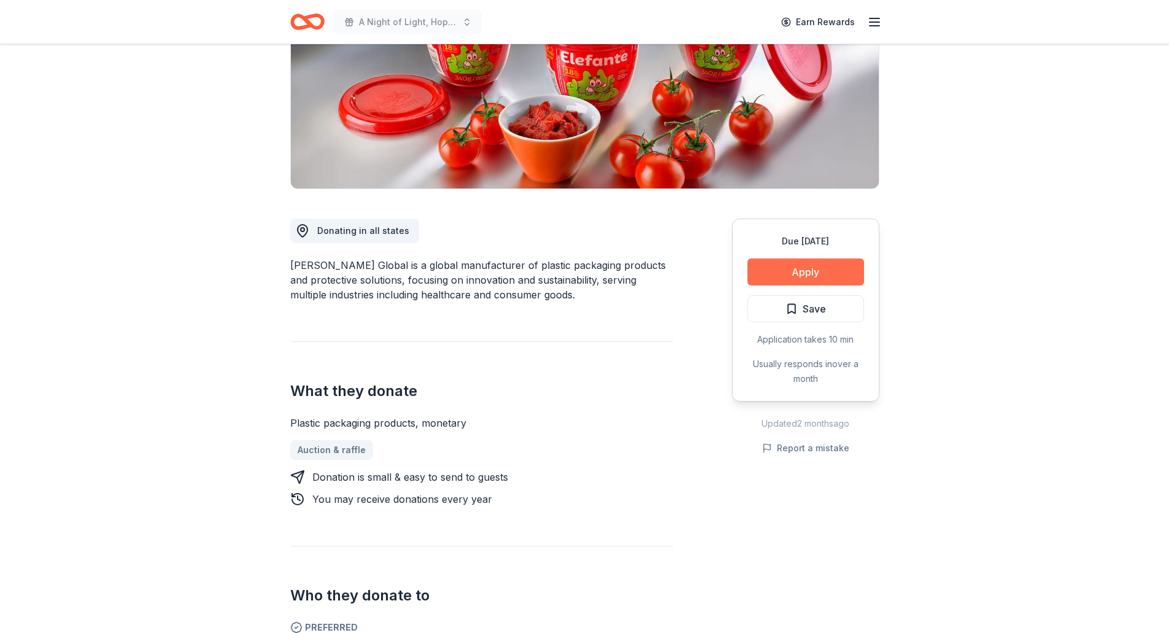
click at [821, 269] on button "Apply" at bounding box center [805, 271] width 117 height 27
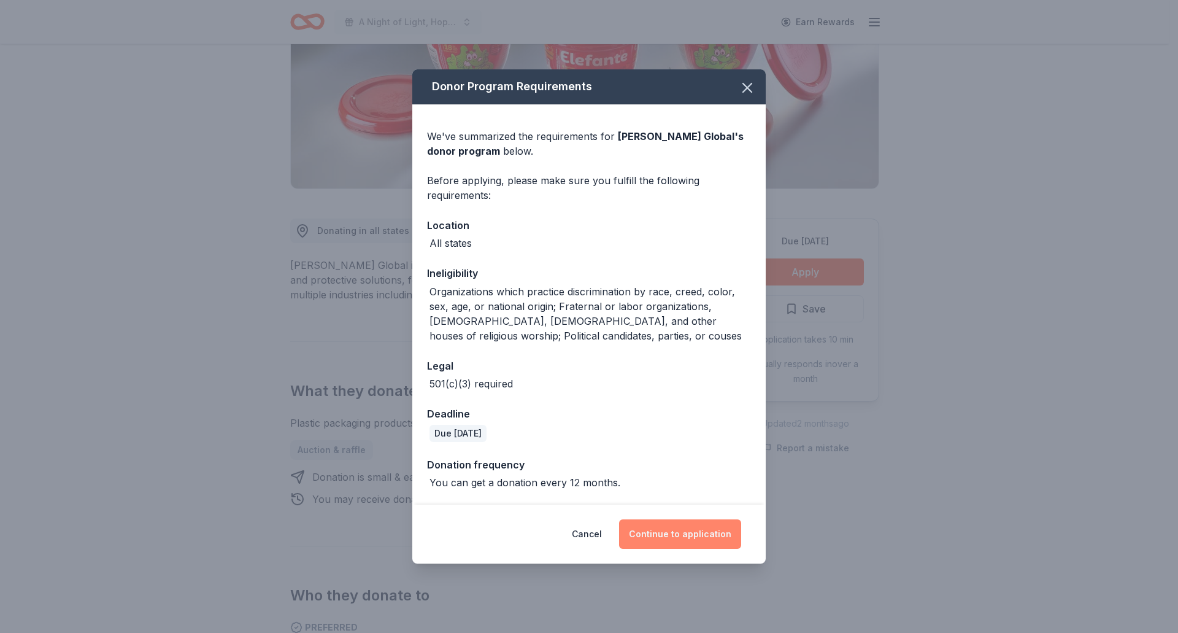
click at [669, 539] on button "Continue to application" at bounding box center [680, 533] width 122 height 29
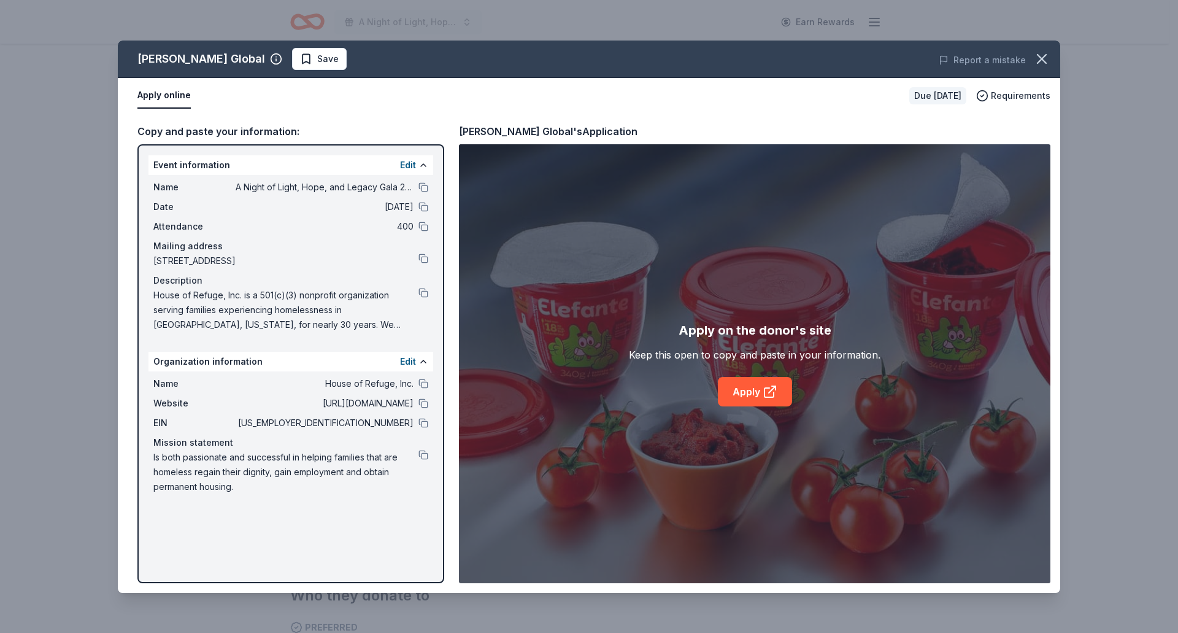
click at [737, 410] on div "Apply on the donor's site Keep this open to copy and paste in your information.…" at bounding box center [754, 363] width 591 height 439
click at [743, 386] on link "Apply" at bounding box center [755, 391] width 74 height 29
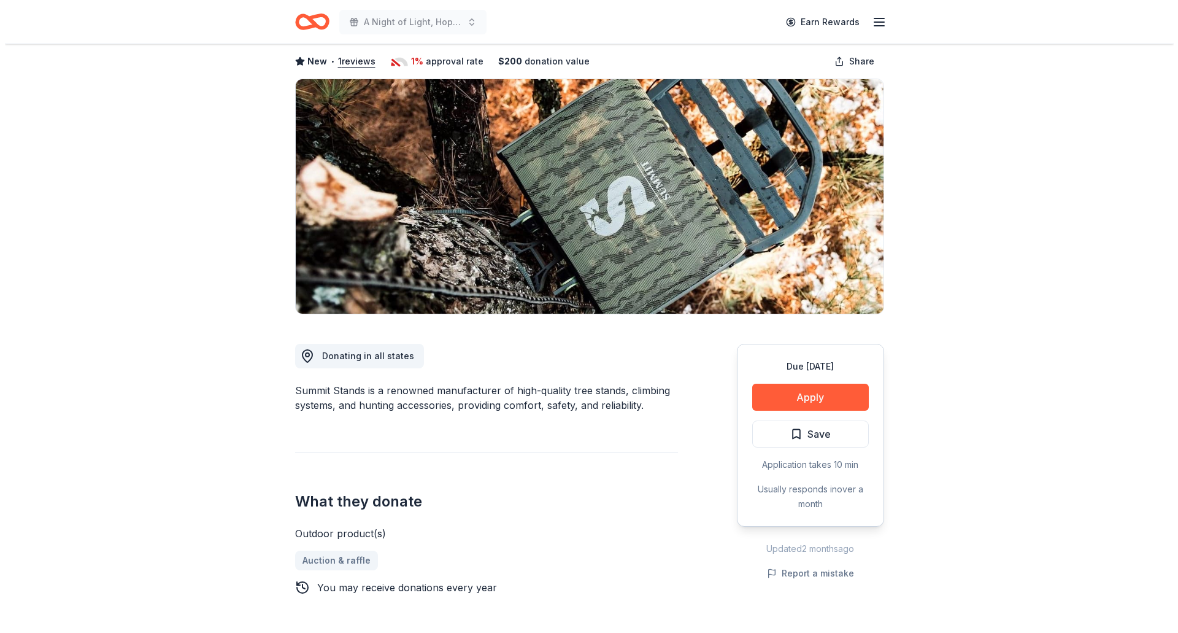
scroll to position [123, 0]
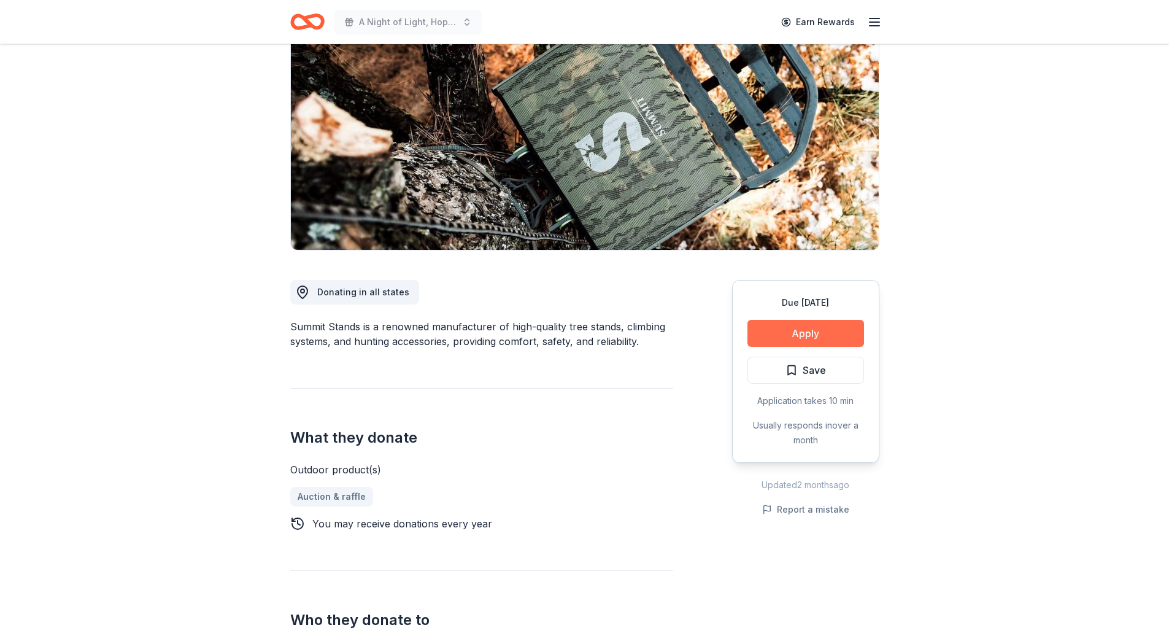
click at [797, 336] on button "Apply" at bounding box center [805, 333] width 117 height 27
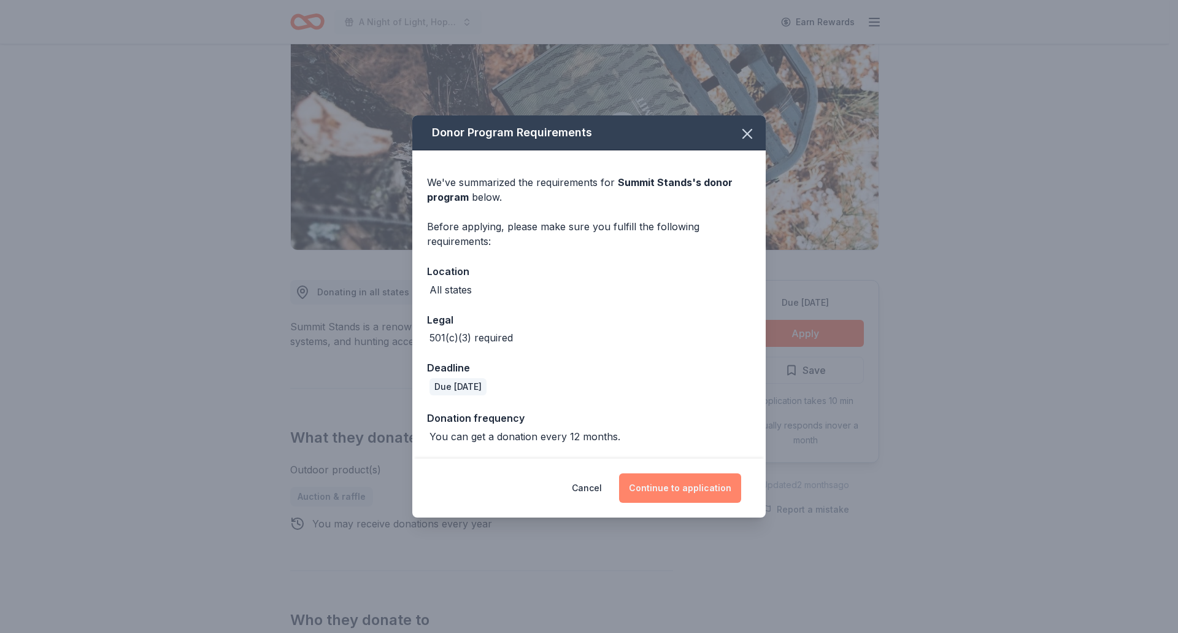
click at [720, 487] on button "Continue to application" at bounding box center [680, 487] width 122 height 29
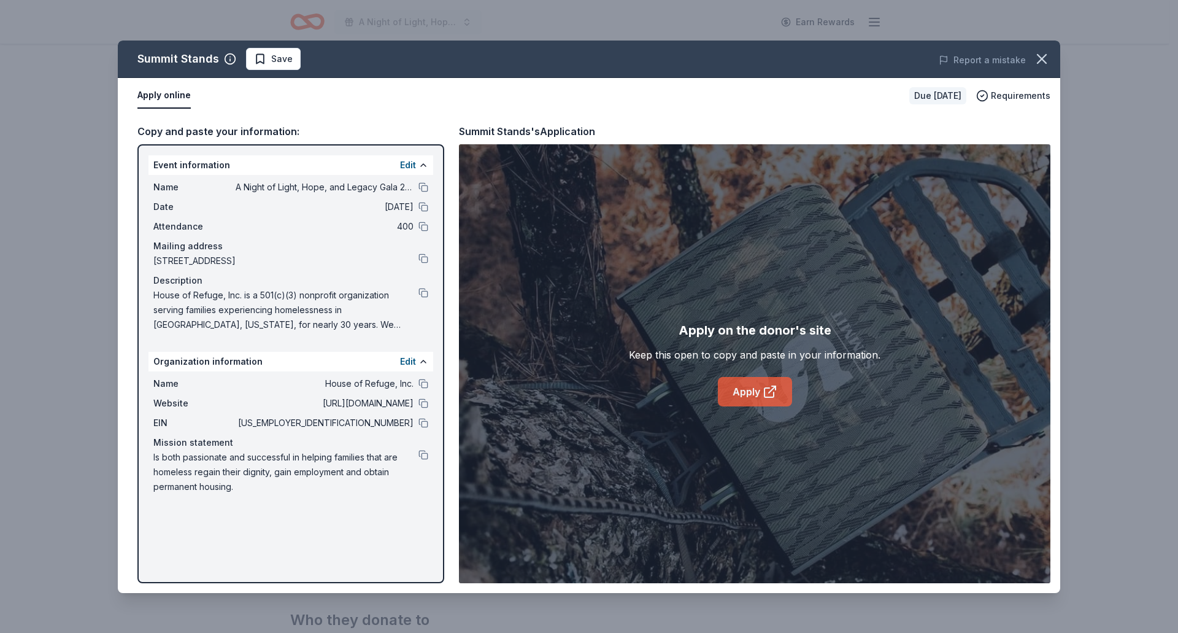
click at [763, 387] on icon at bounding box center [770, 391] width 15 height 15
click at [1041, 56] on icon "button" at bounding box center [1041, 58] width 17 height 17
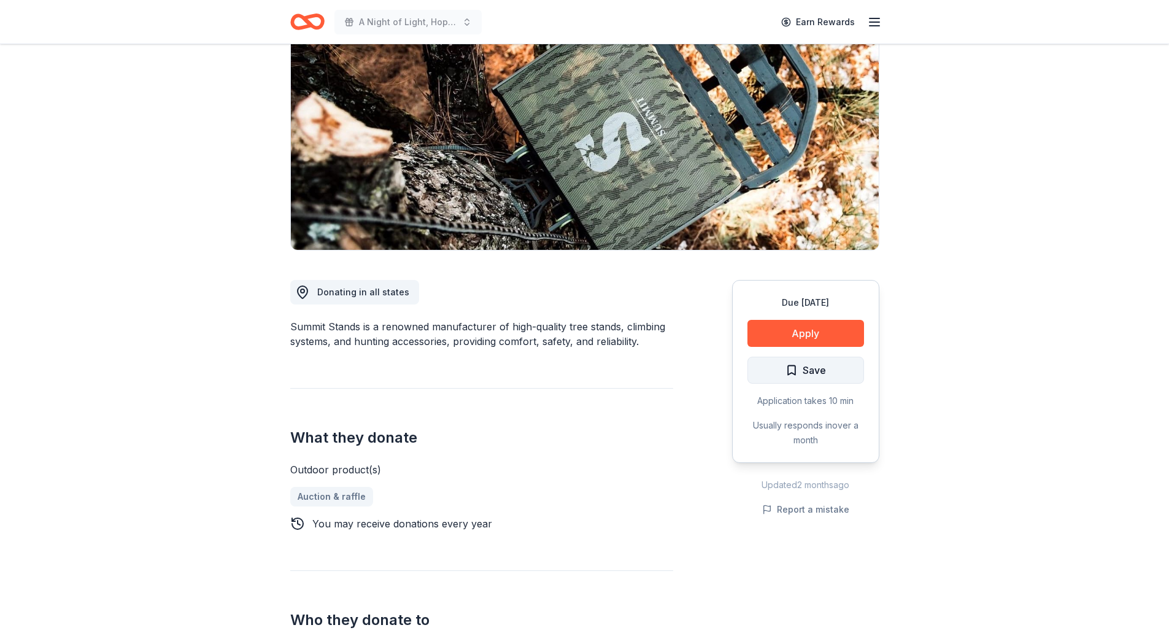
click at [819, 365] on span "Save" at bounding box center [813, 370] width 23 height 16
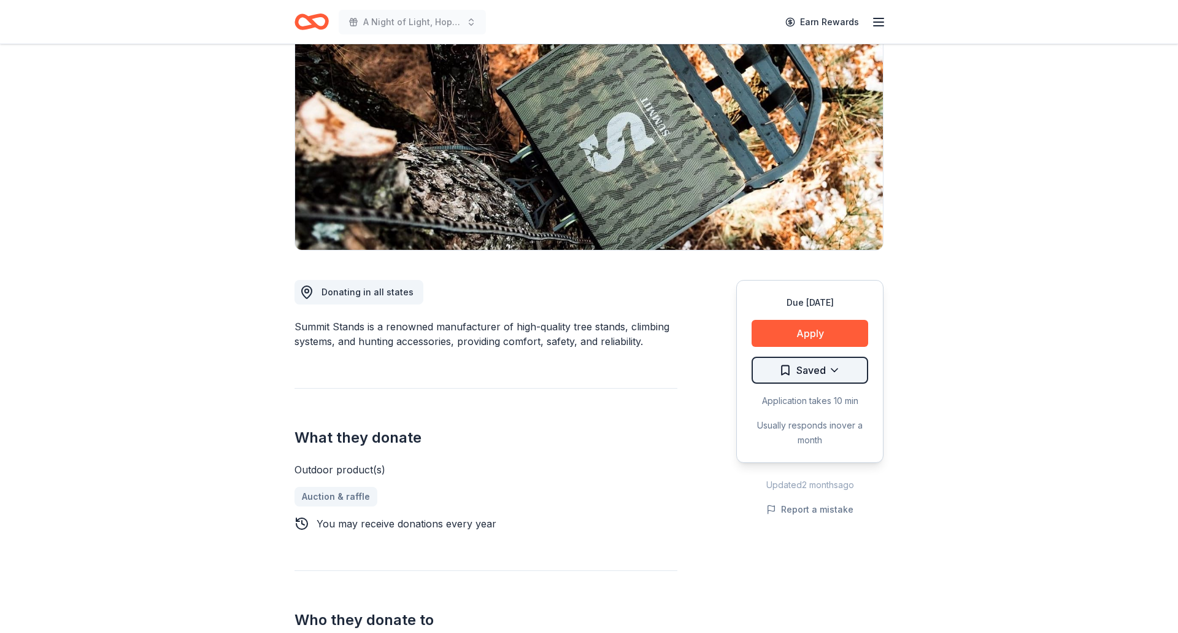
click at [818, 367] on html "A Night of Light, Hope, and Legacy Gala 2026 Earn Rewards Due [DATE] Share Summ…" at bounding box center [589, 193] width 1178 height 633
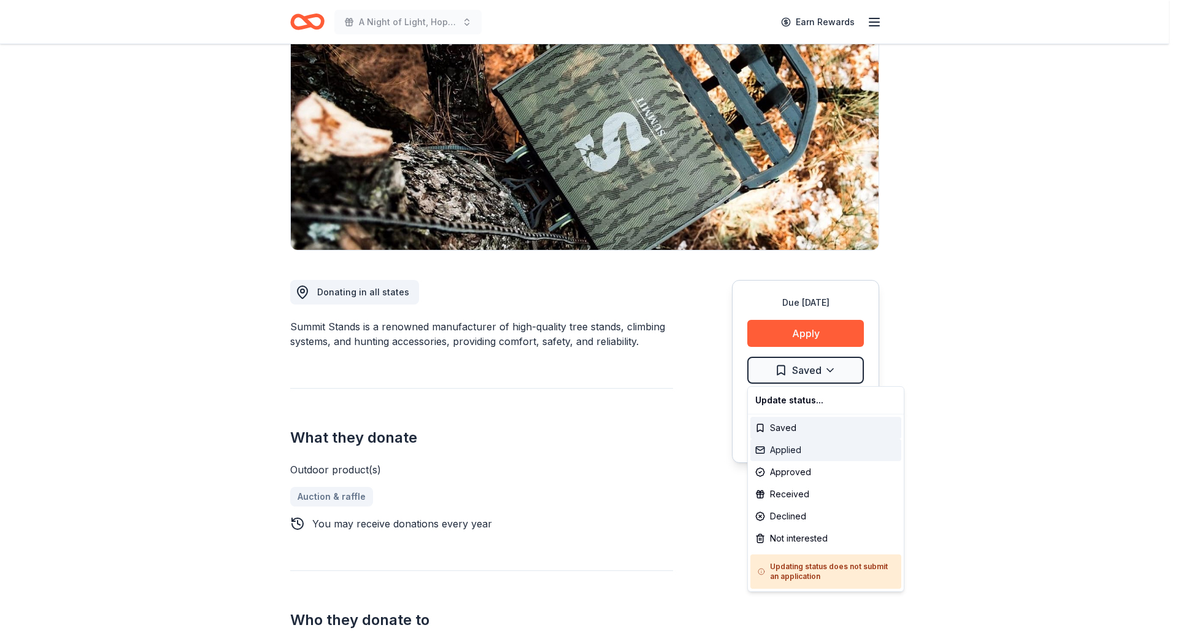
click at [796, 450] on div "Applied" at bounding box center [825, 450] width 151 height 22
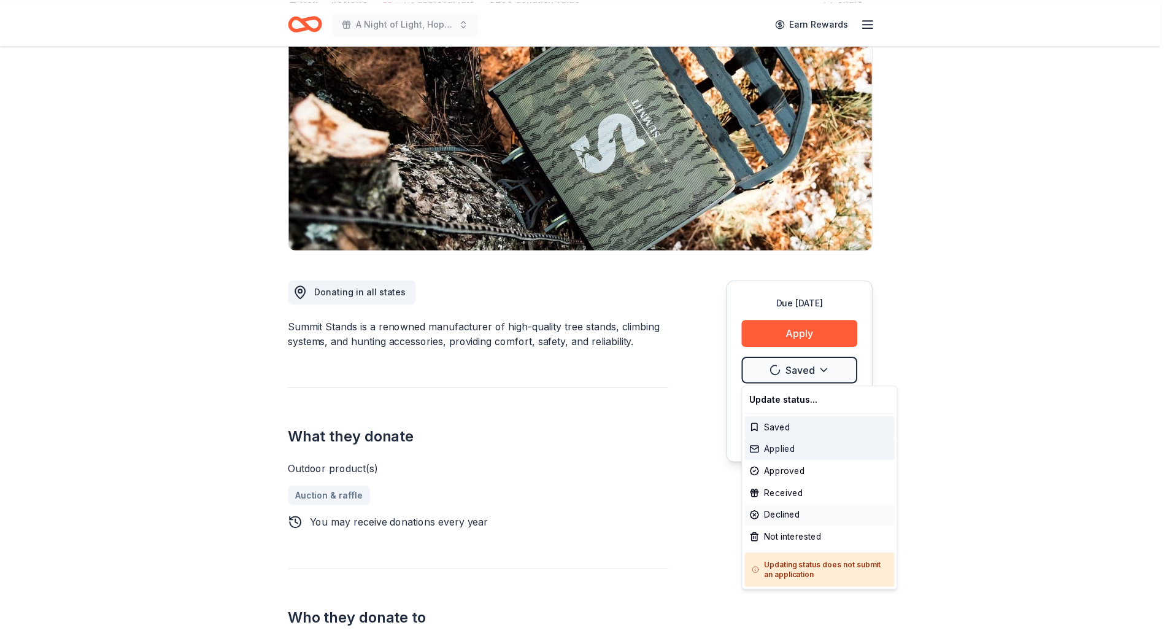
scroll to position [0, 0]
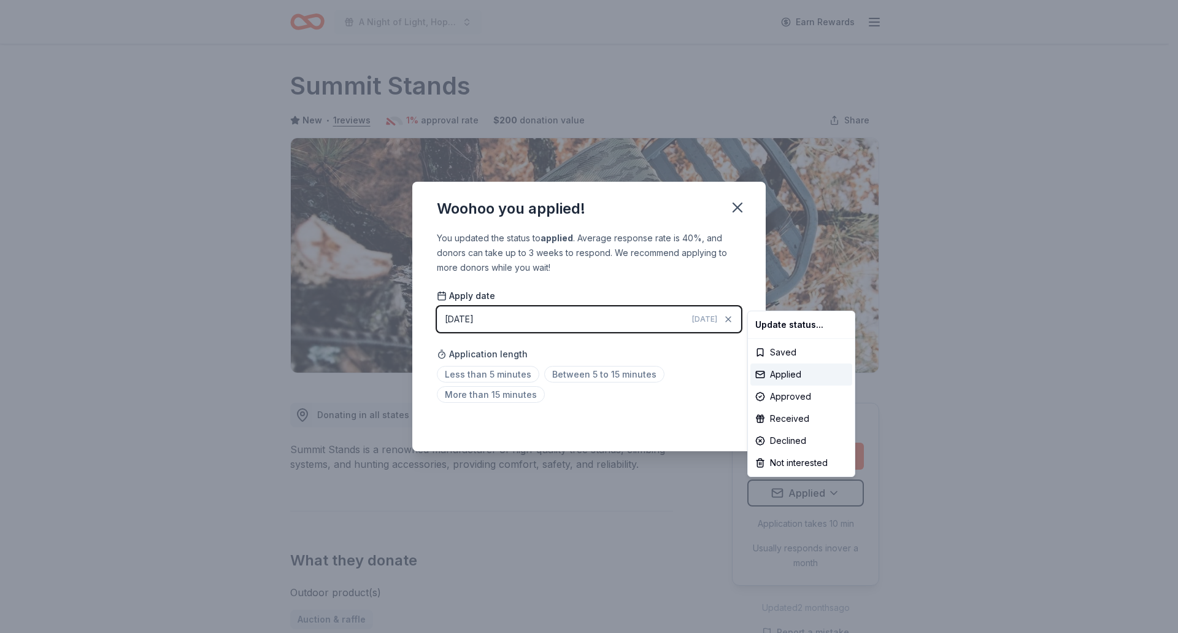
click at [997, 223] on html "A Night of Light, Hope, and Legacy Gala 2026 Earn Rewards Due [DATE] Share Summ…" at bounding box center [589, 316] width 1178 height 633
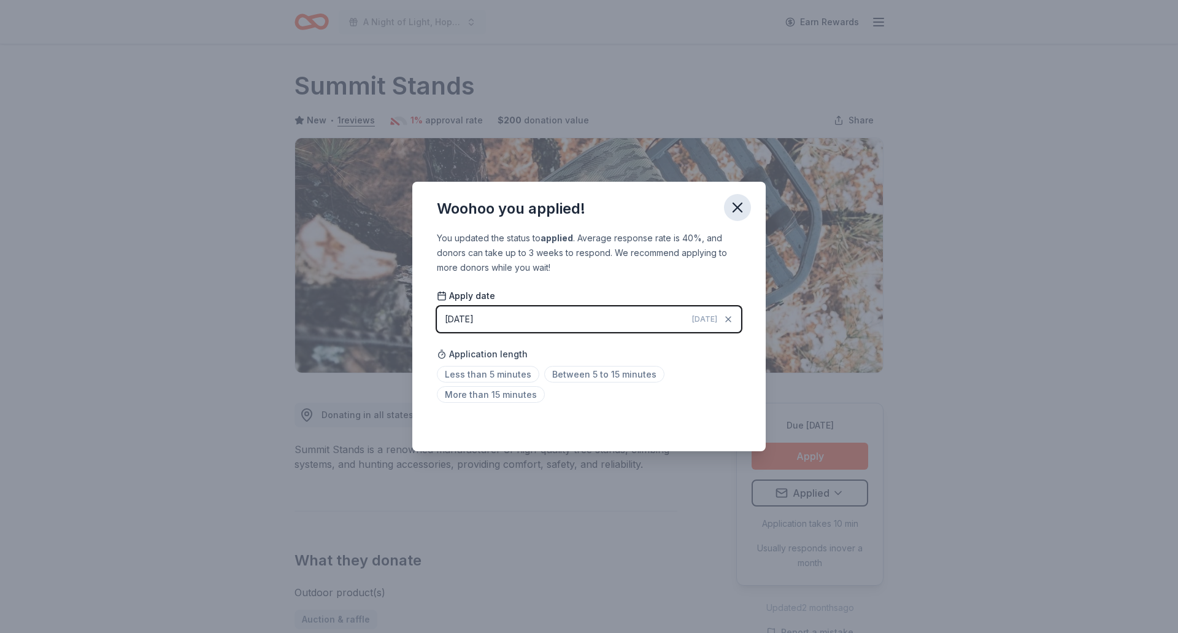
click at [740, 213] on icon "button" at bounding box center [737, 207] width 17 height 17
